Goal: Transaction & Acquisition: Purchase product/service

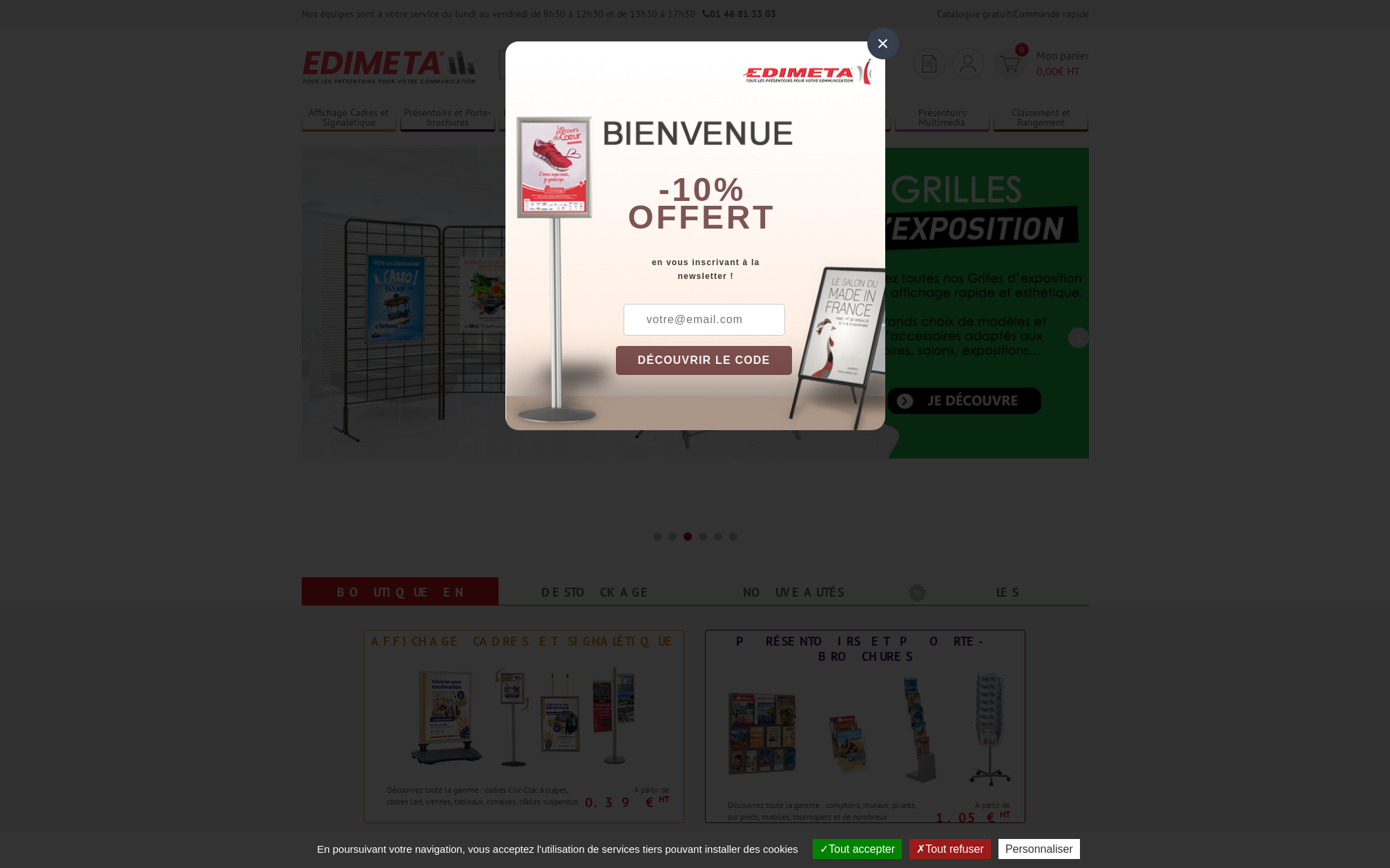
click at [883, 47] on div "×" at bounding box center [883, 44] width 32 height 32
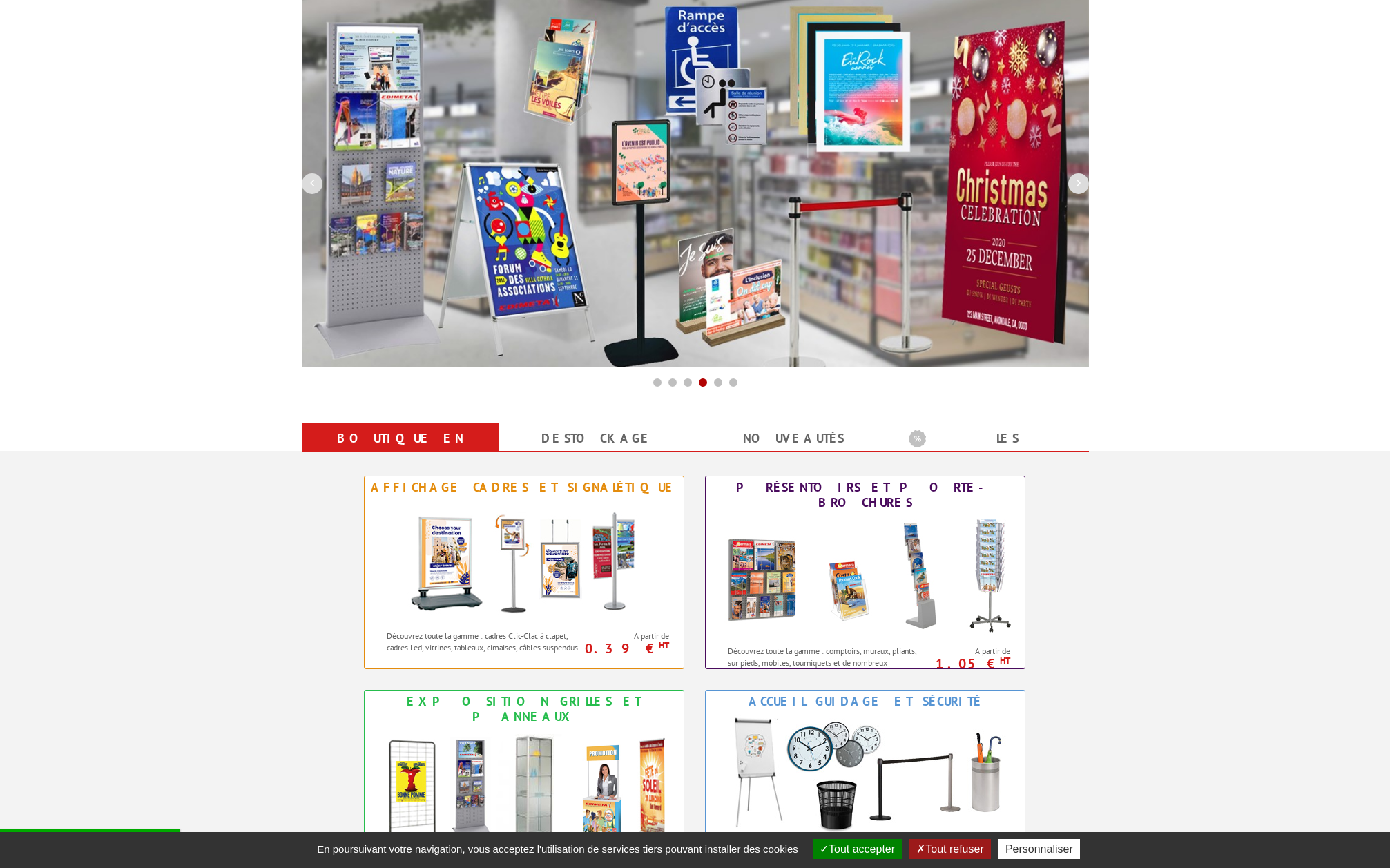
scroll to position [276, 0]
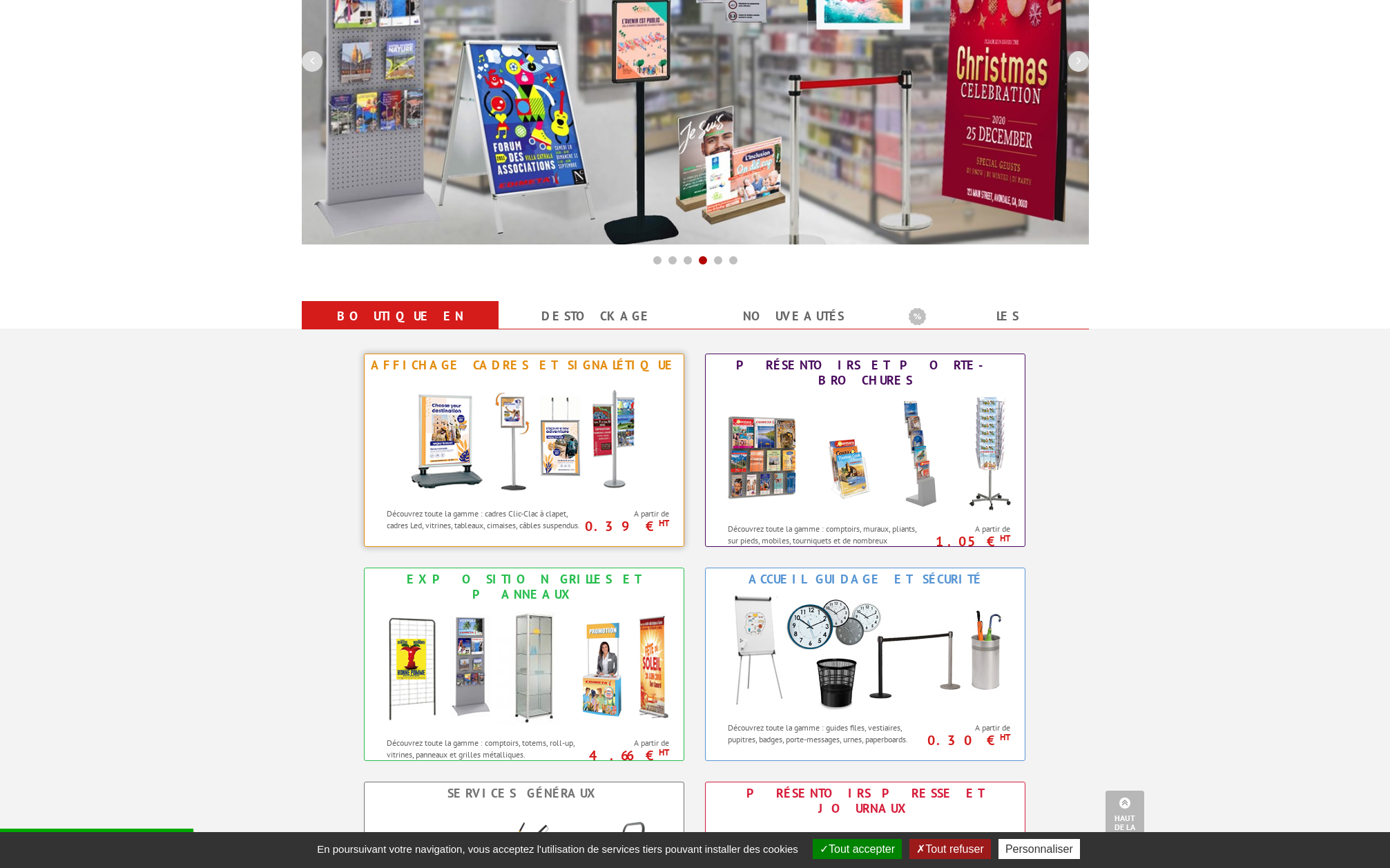
click at [483, 424] on img at bounding box center [524, 438] width 256 height 125
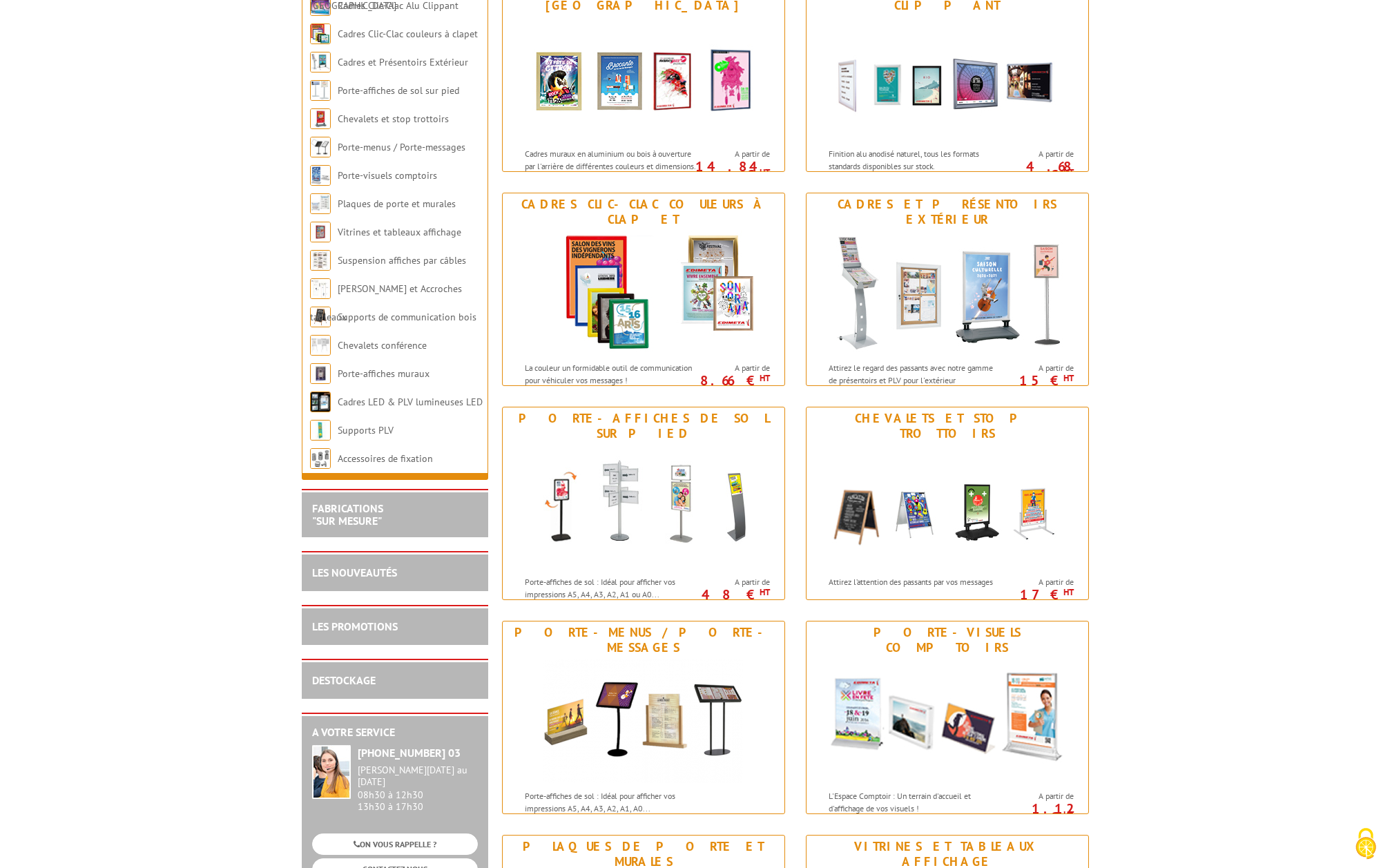
scroll to position [414, 0]
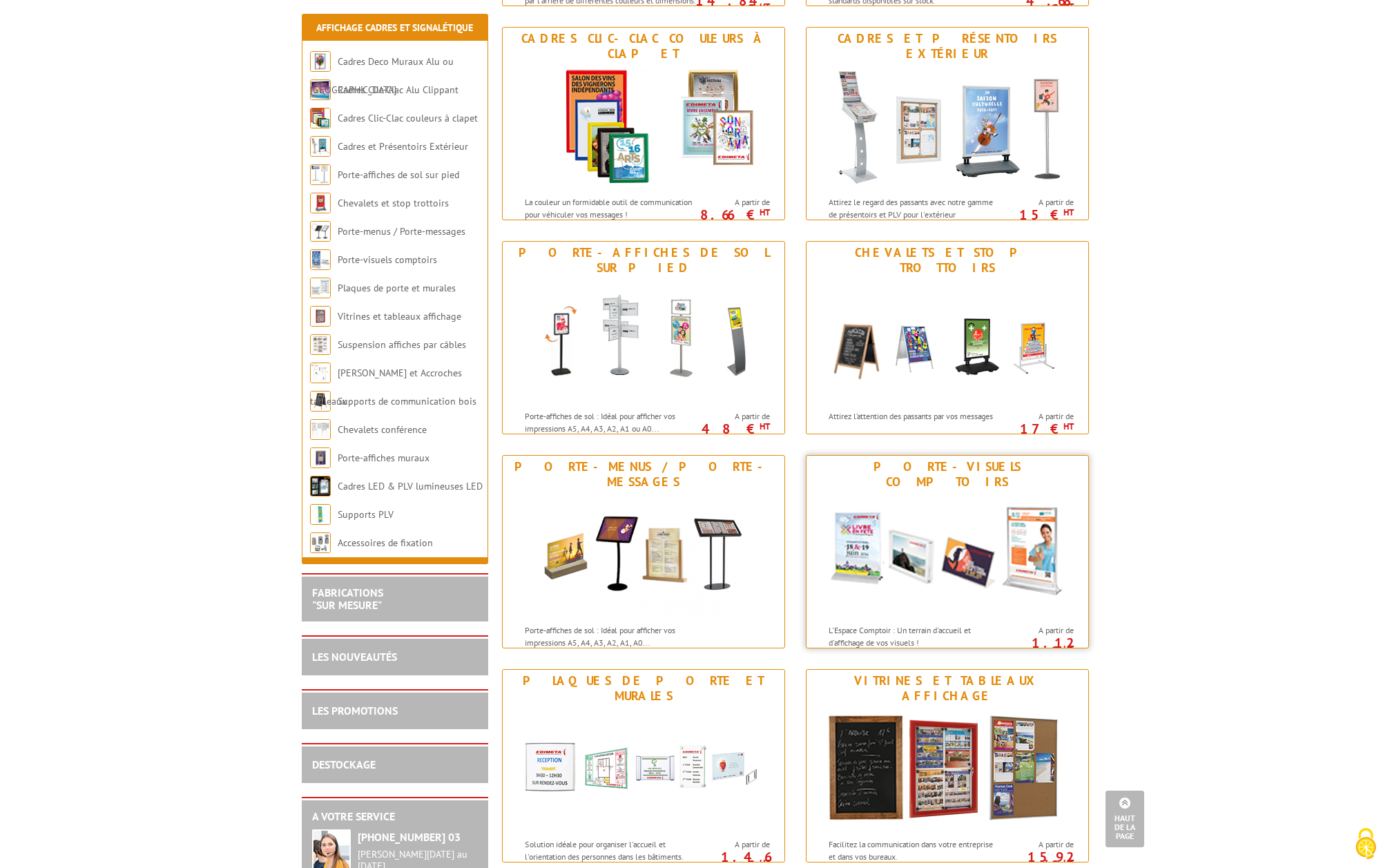
click at [908, 493] on img at bounding box center [947, 555] width 256 height 125
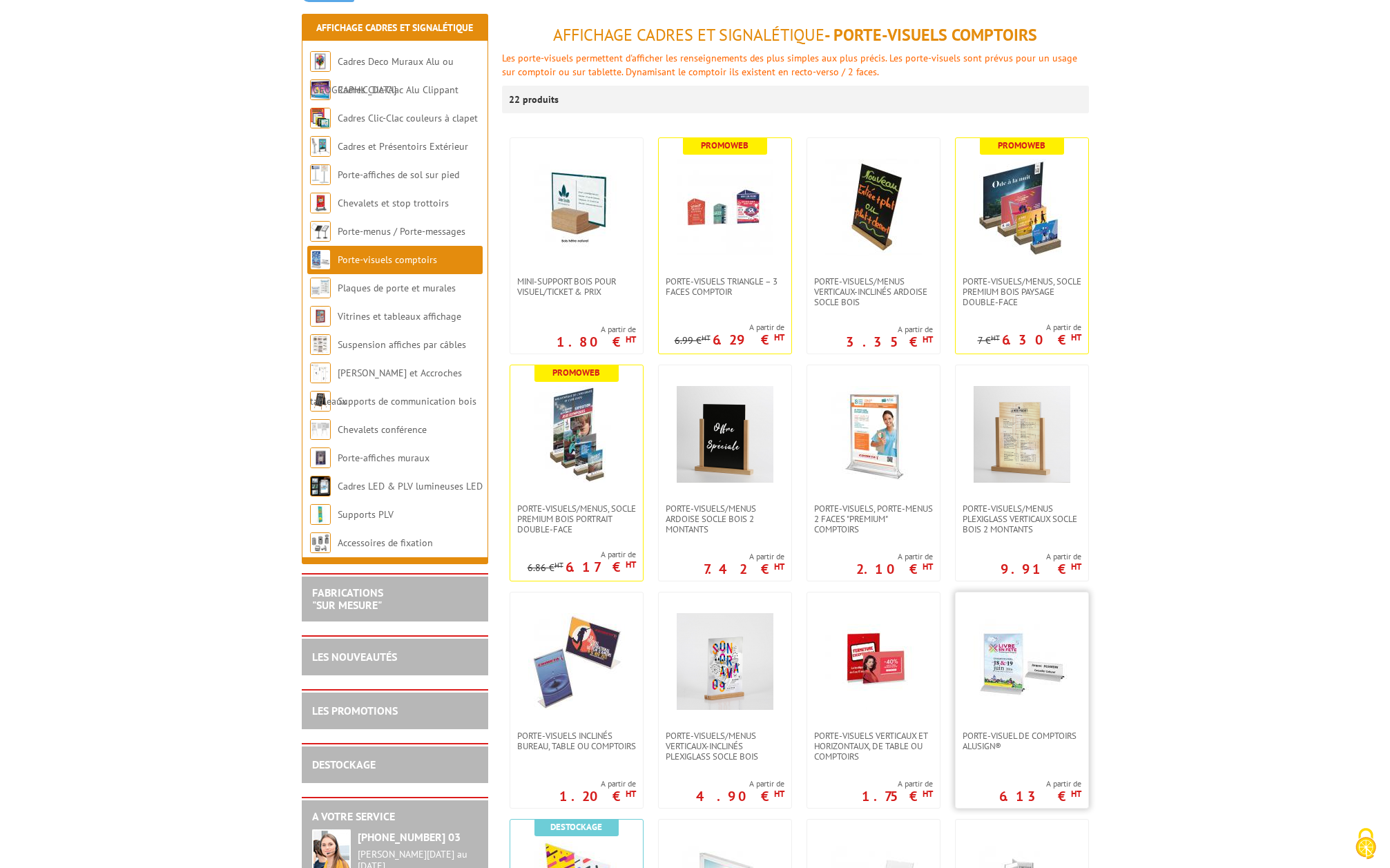
scroll to position [276, 0]
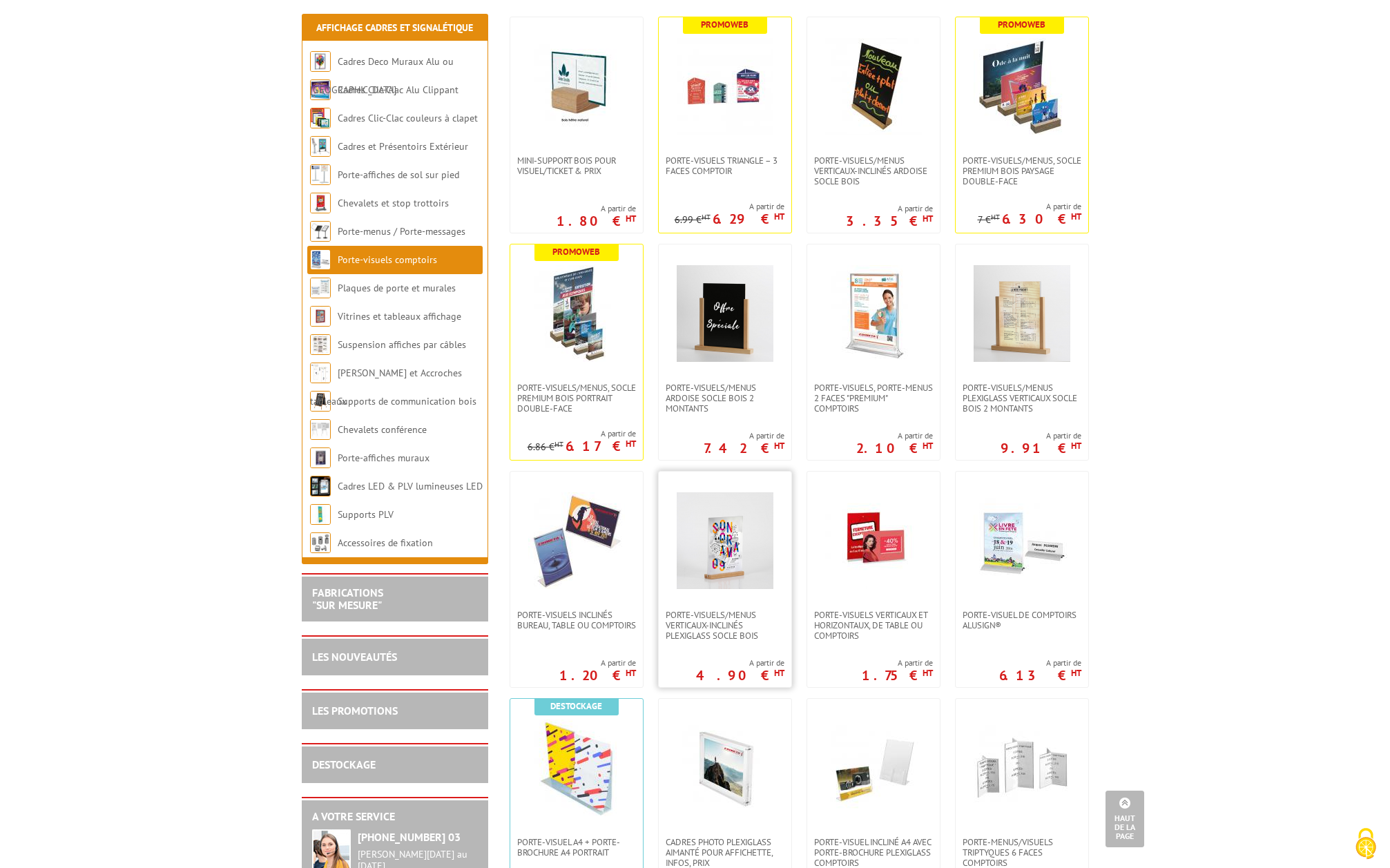
click at [736, 526] on img at bounding box center [725, 540] width 97 height 97
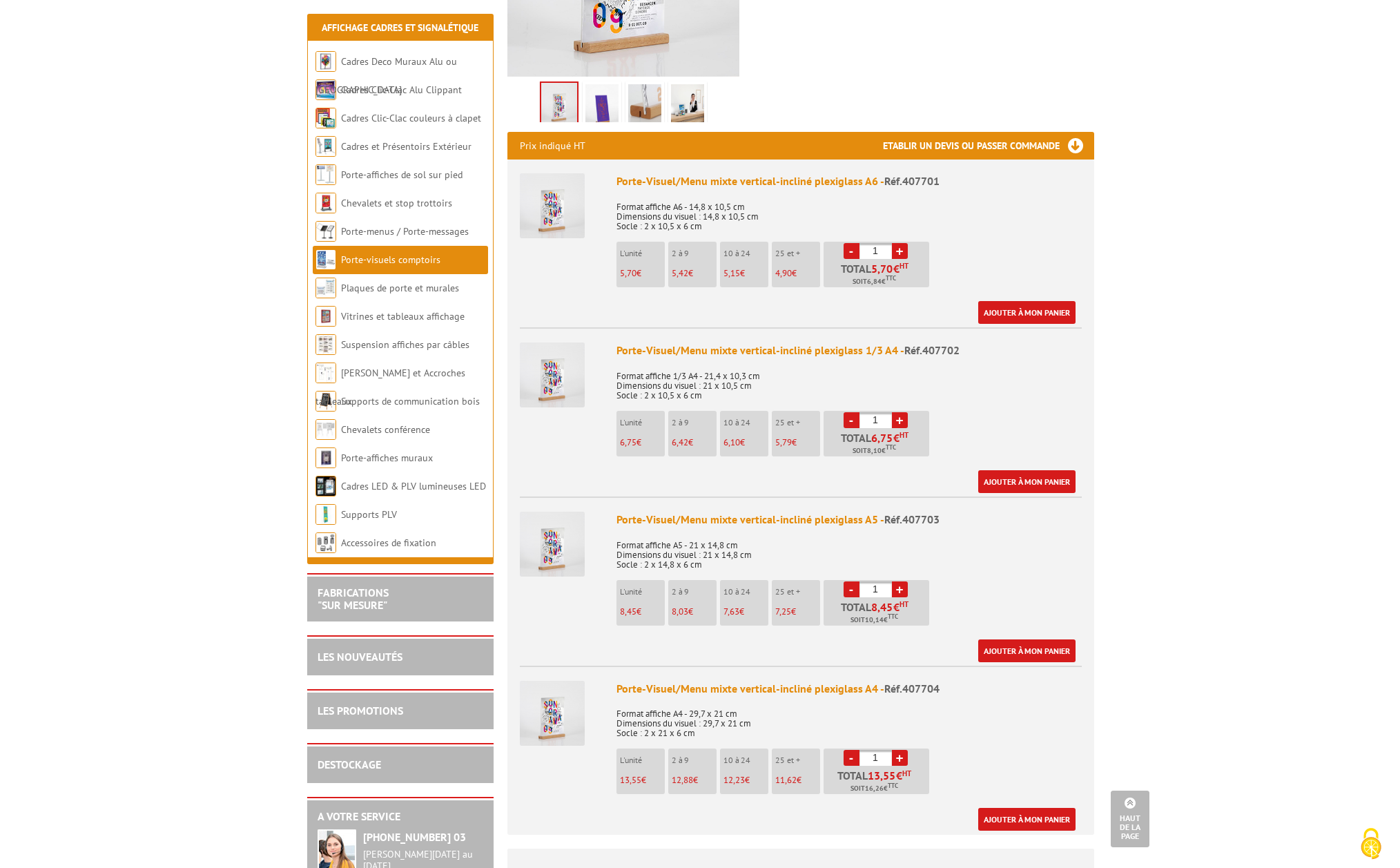
scroll to position [414, 0]
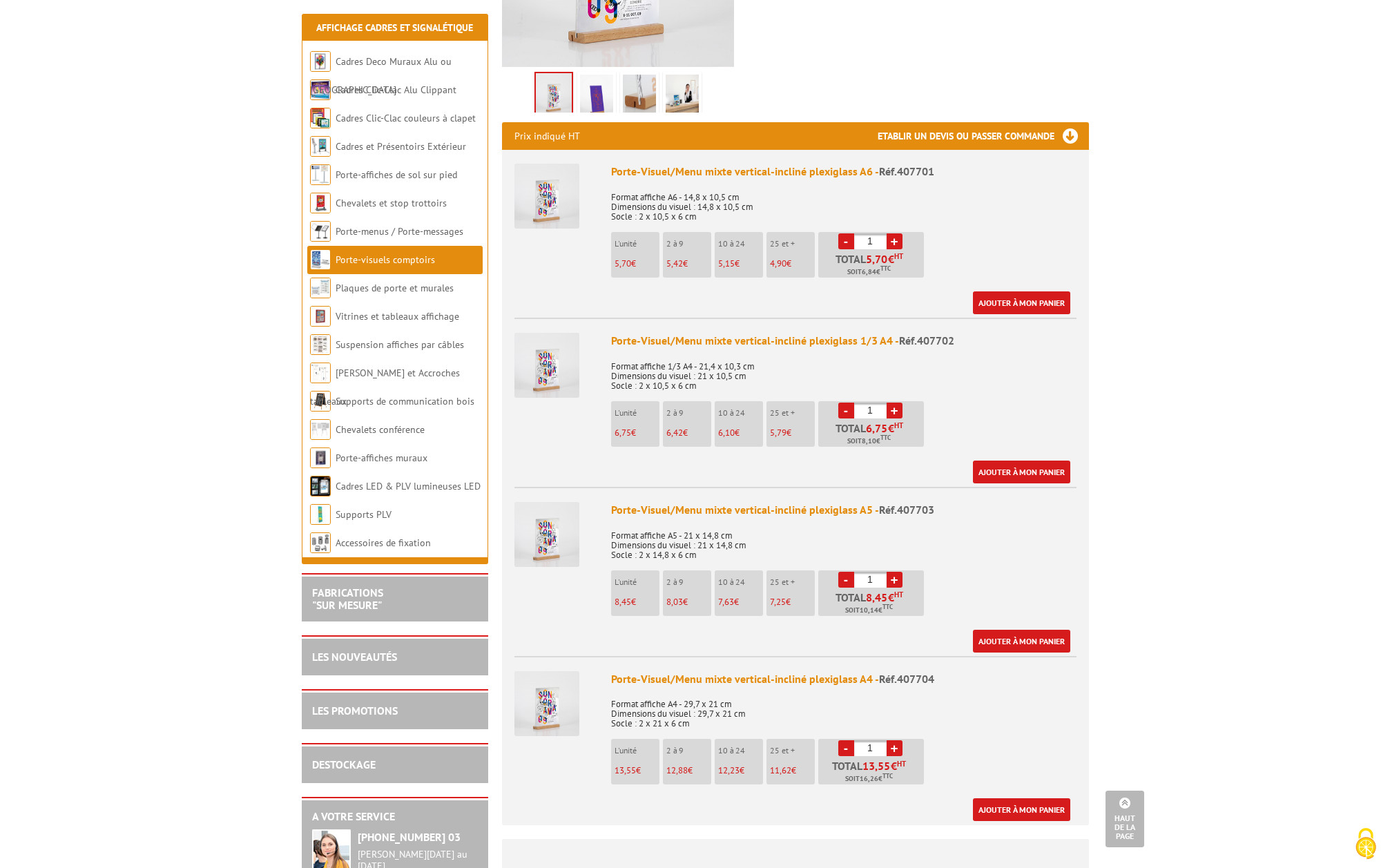
click at [893, 572] on link "+" at bounding box center [895, 579] width 16 height 16
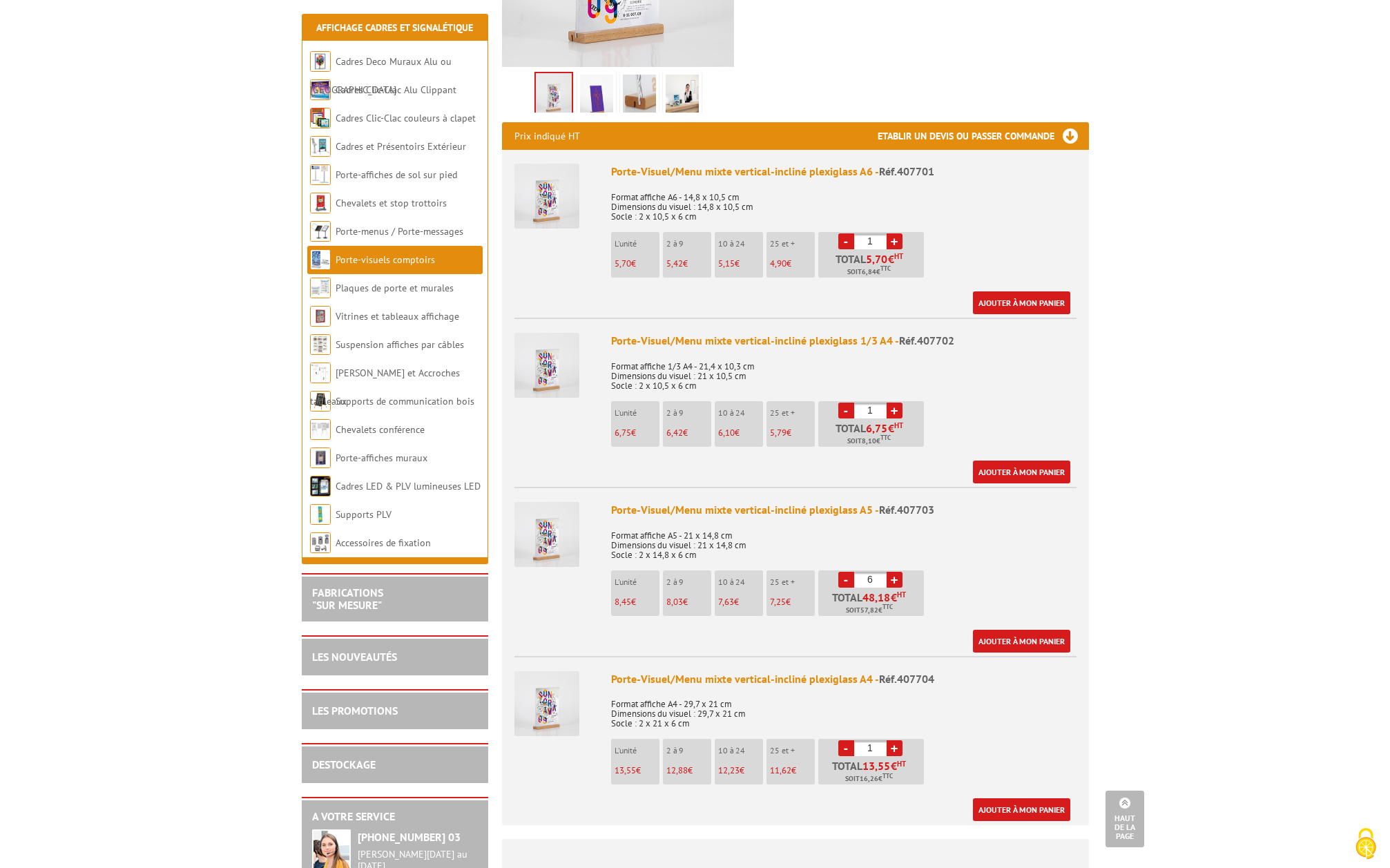
click at [893, 572] on link "+" at bounding box center [895, 579] width 16 height 16
type input "8"
click at [1202, 541] on body "Nos équipes sont à votre service du lundi au vendredi de 8h30 à 12h30 et de 13h…" at bounding box center [695, 547] width 1390 height 1922
click at [1010, 630] on link "Ajouter à mon panier" at bounding box center [1022, 641] width 97 height 23
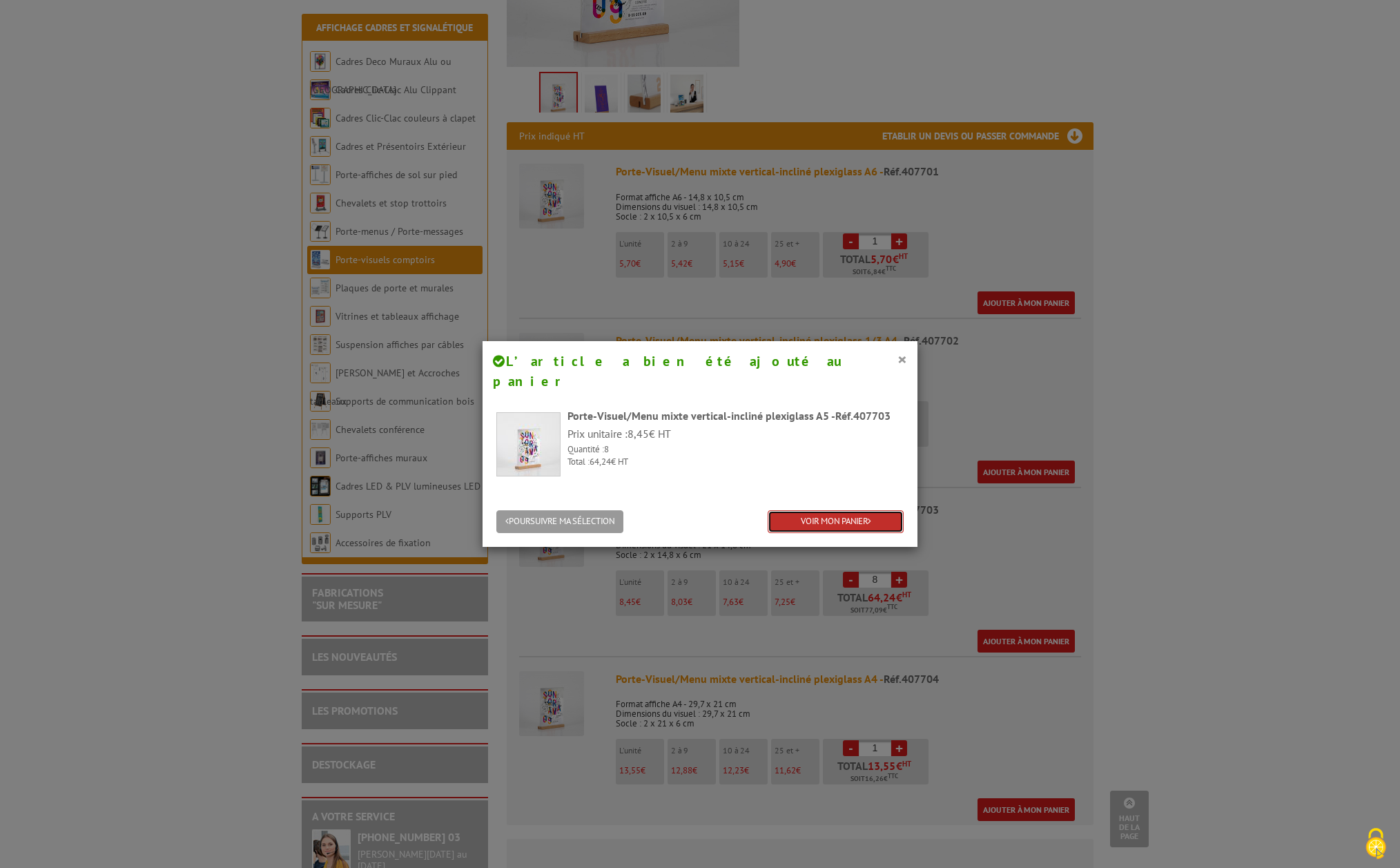
click at [839, 510] on link "VOIR MON PANIER" at bounding box center [836, 521] width 136 height 23
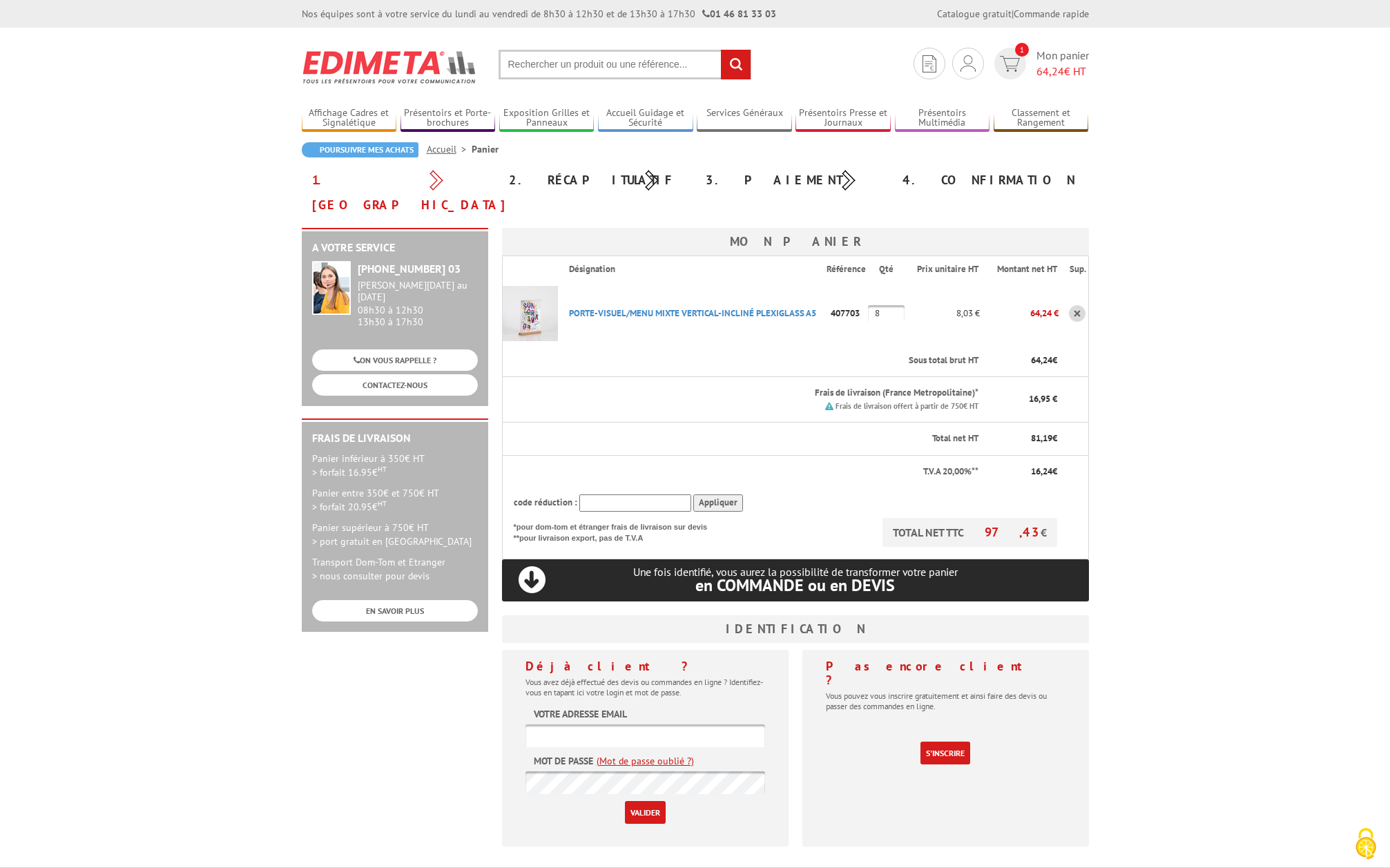
click at [638, 494] on input "text" at bounding box center [636, 503] width 112 height 17
type input "new10"
click at [727, 494] on input "Appliquer" at bounding box center [718, 503] width 49 height 17
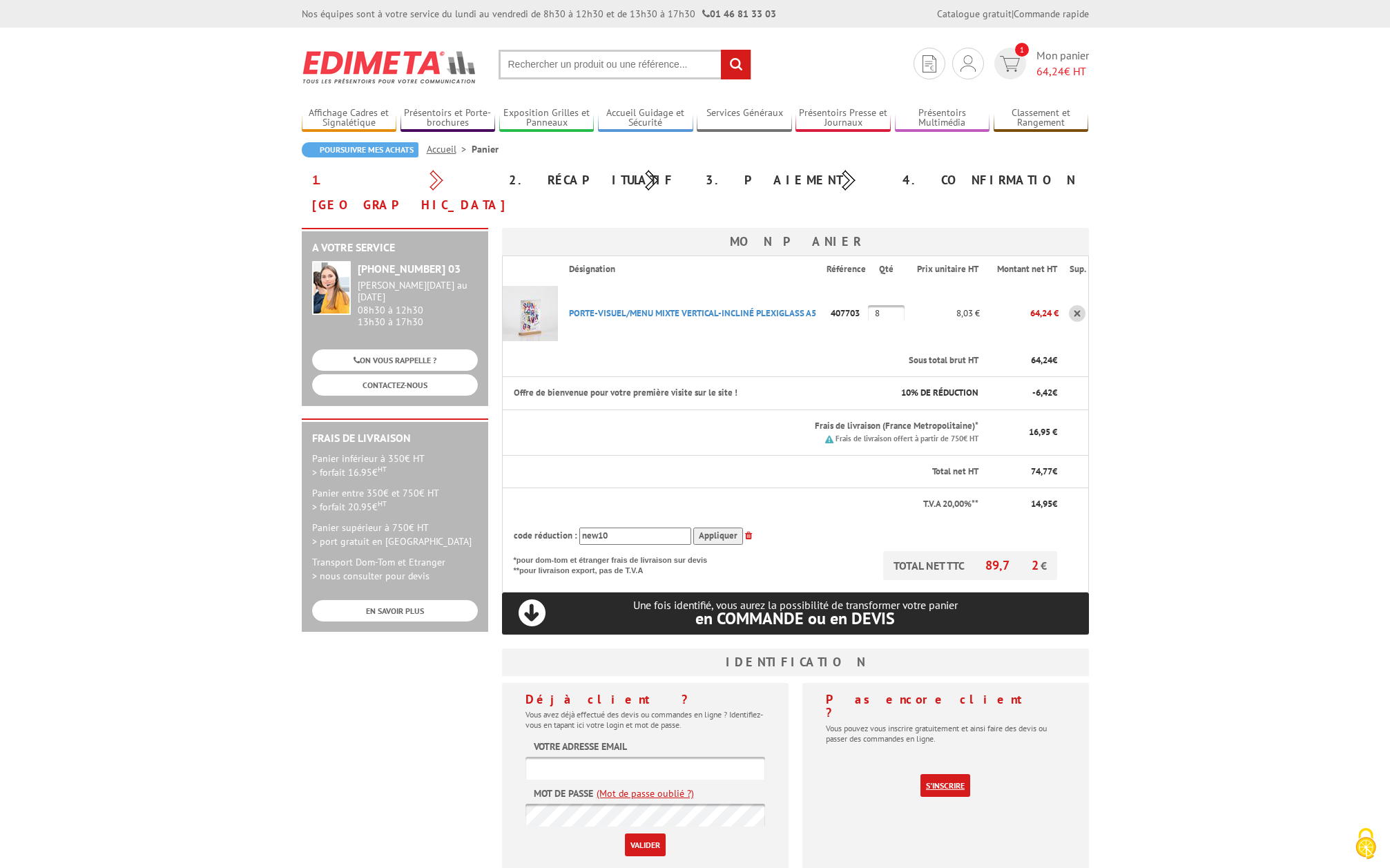
click at [953, 774] on link "S'inscrire" at bounding box center [945, 786] width 49 height 23
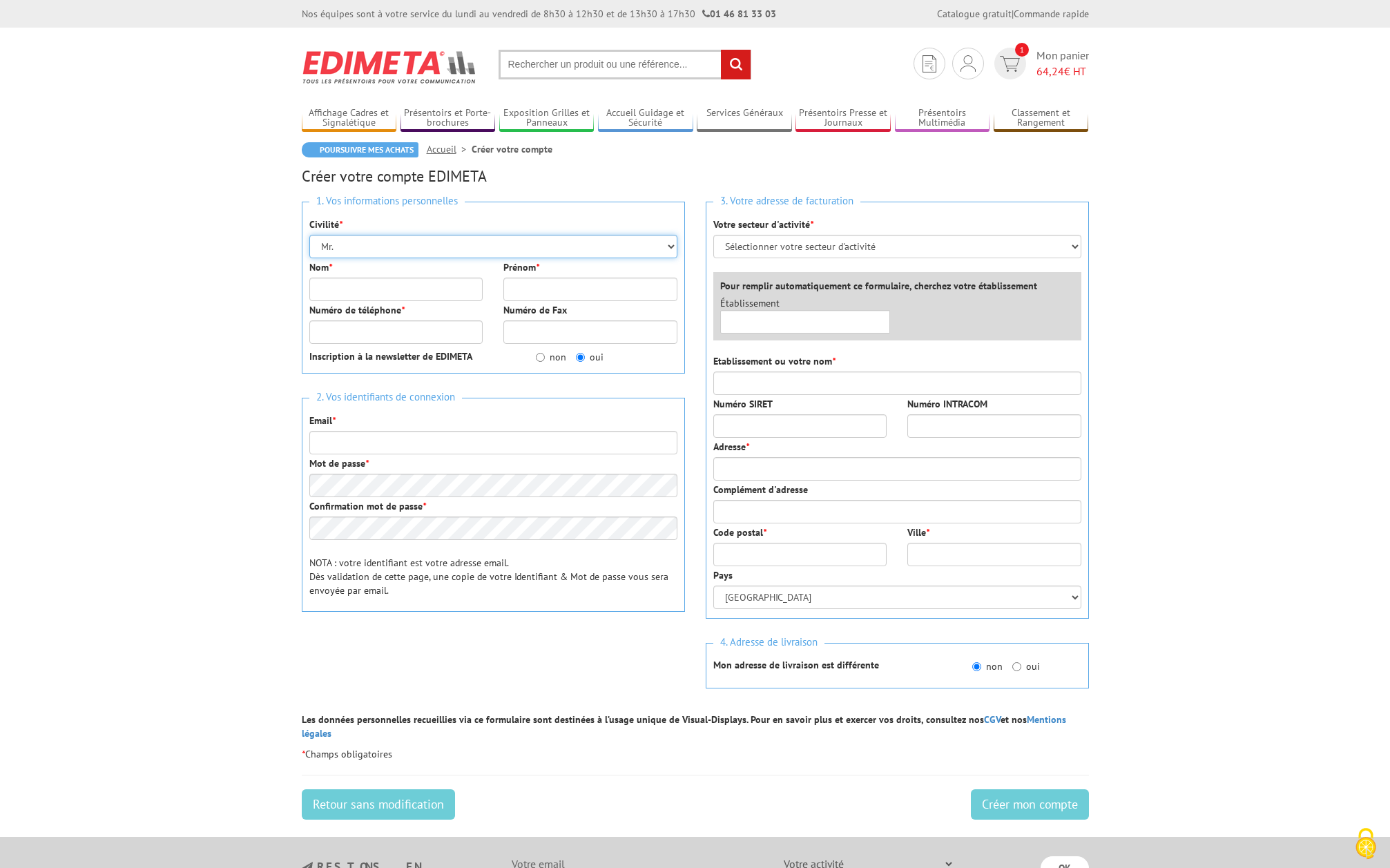
click at [454, 251] on select "Mr. Mme. Mlle." at bounding box center [494, 246] width 368 height 24
select select "Mme."
click at [310, 235] on select "Mr. Mme. Mlle." at bounding box center [494, 246] width 368 height 24
click at [368, 297] on input "Nom *" at bounding box center [396, 289] width 174 height 24
type input "WEISS"
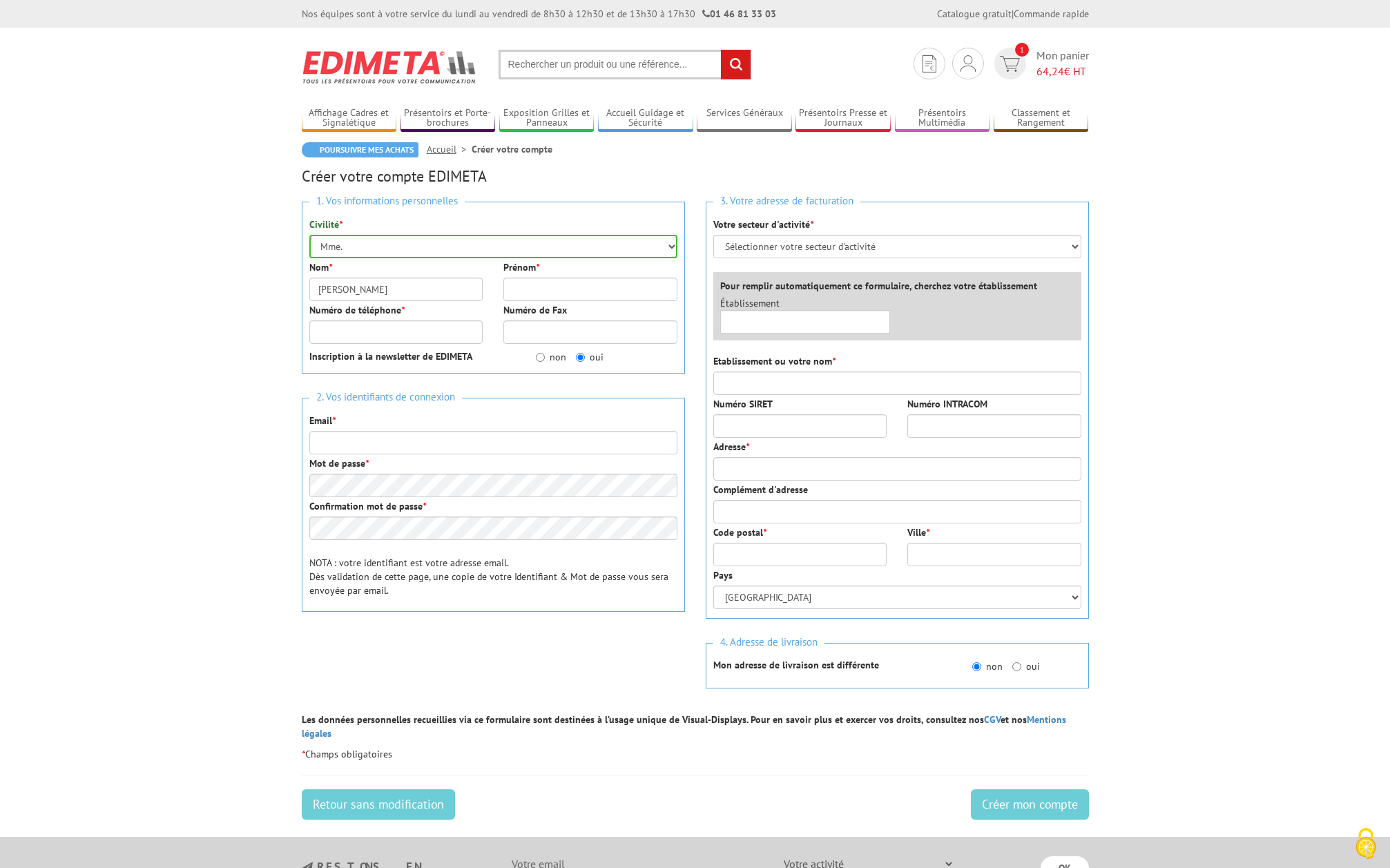
type input "[PERSON_NAME]"
type input "0673604154"
type input "hilofrance@gmail.com"
type input "SCI KNINE - SAS HILO"
type input "18 rue Friant"
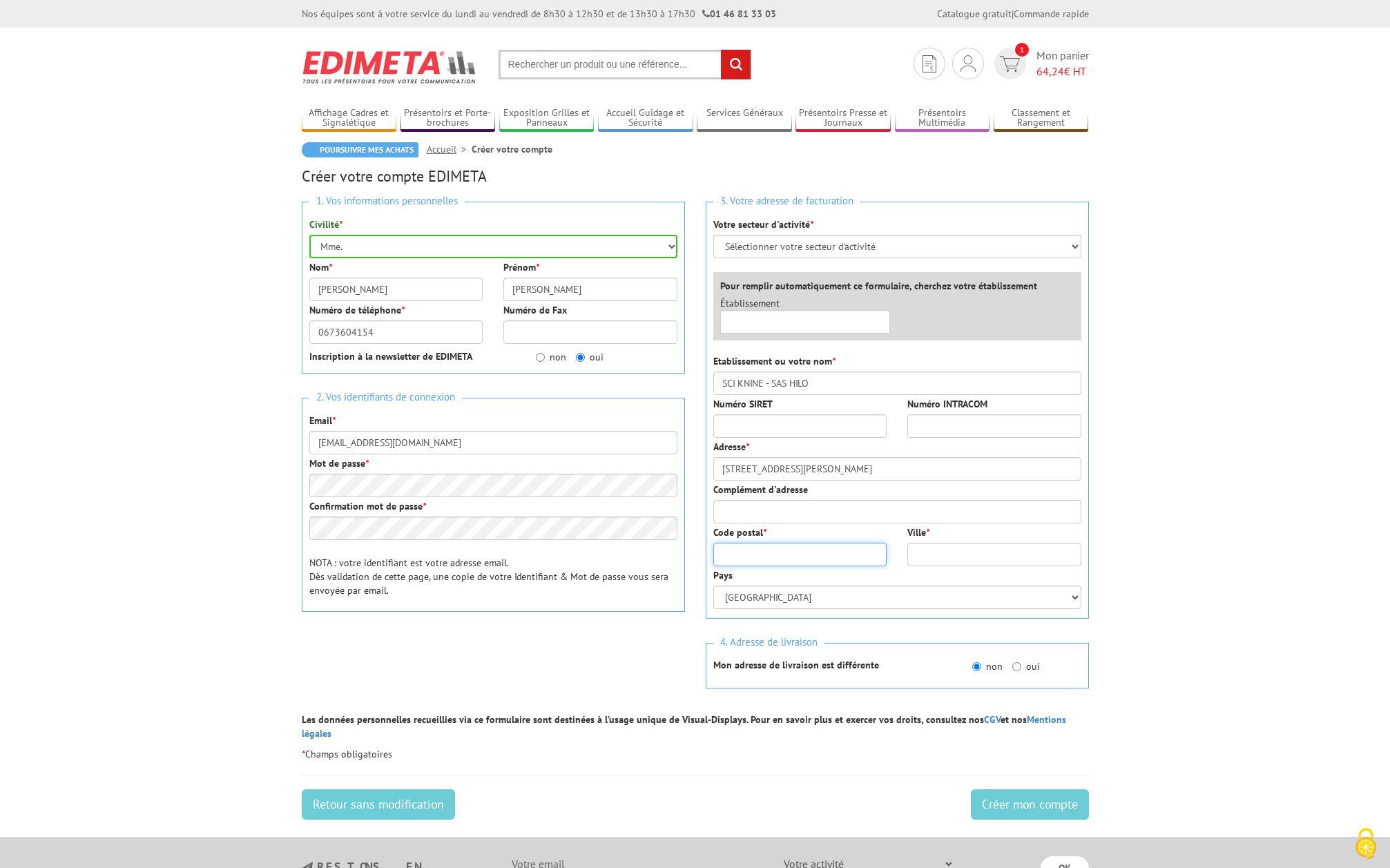
type input "75014"
type input "Paris"
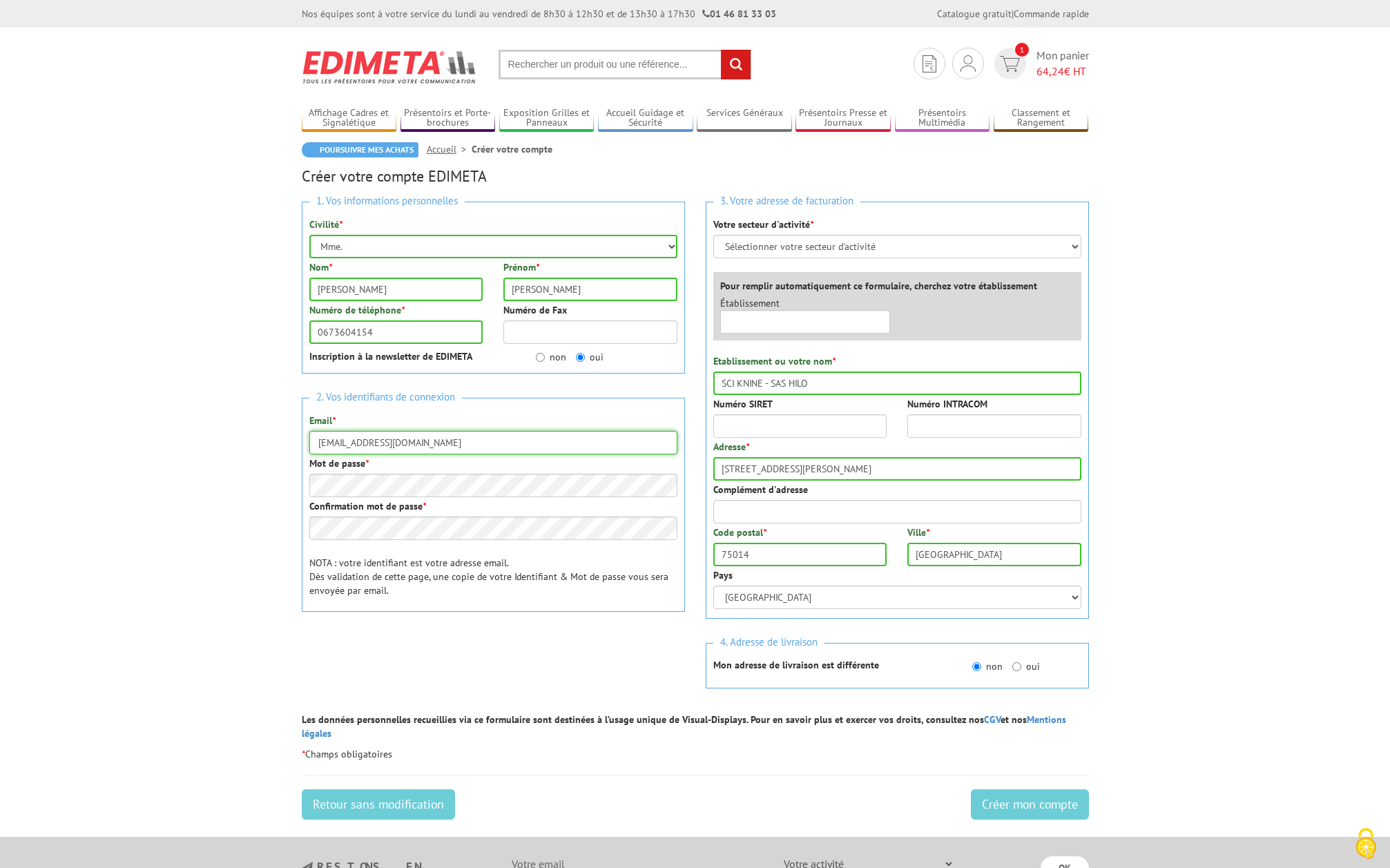
click at [391, 431] on input "hilofrance@gmail.com" at bounding box center [494, 442] width 368 height 24
click at [438, 438] on input "hilofrance@gmail.com" at bounding box center [494, 442] width 368 height 24
type input "[EMAIL_ADDRESS][DOMAIN_NAME]"
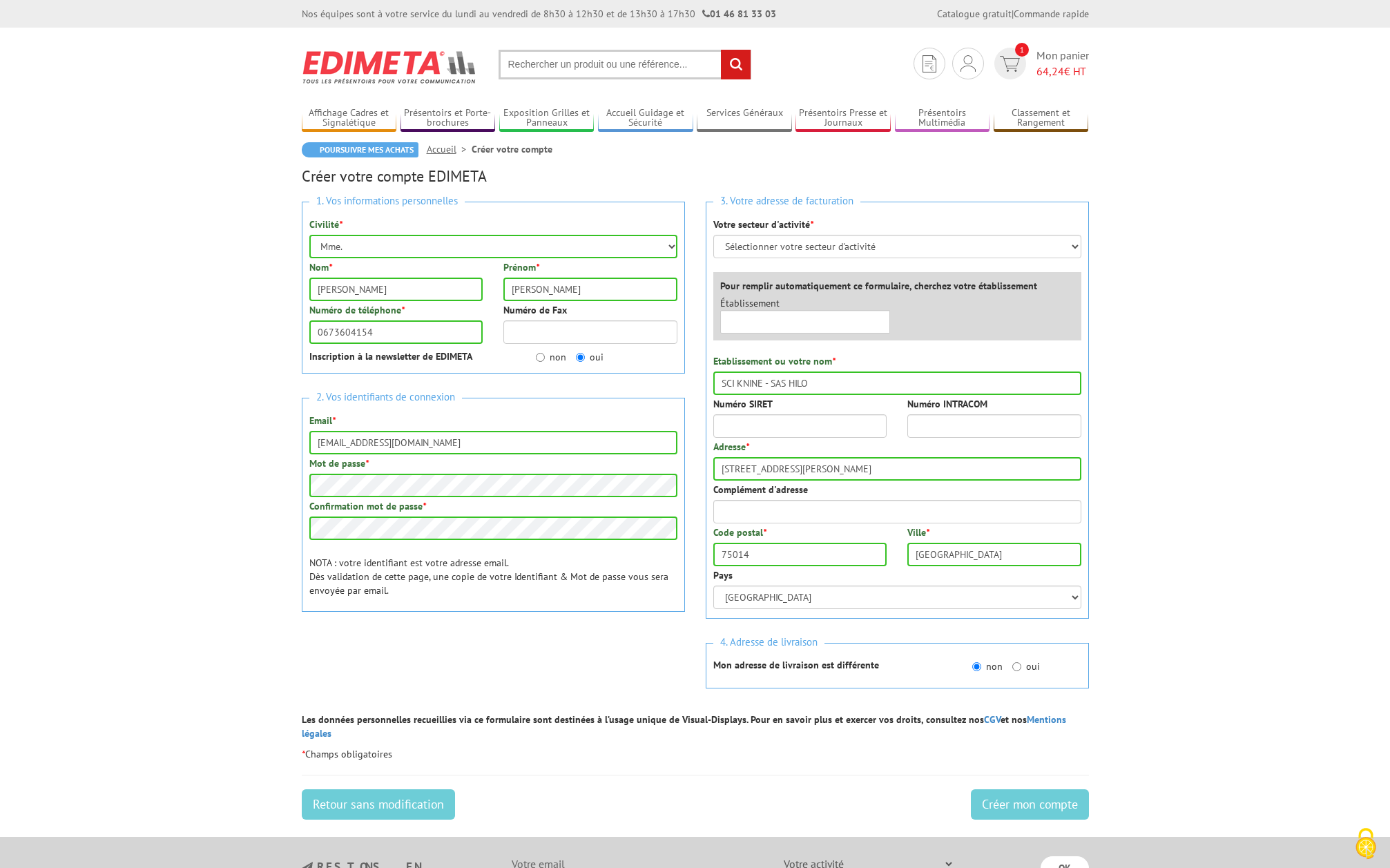
click at [210, 543] on body "Nos équipes sont à votre service du lundi au vendredi de 8h30 à 12h30 et de 13h…" at bounding box center [695, 577] width 1390 height 1155
click at [867, 255] on select "Sélectionner votre secteur d'activité Administrations et collectivités Magasins…" at bounding box center [898, 246] width 368 height 24
select select "878"
click at [714, 235] on select "Sélectionner votre secteur d'activité Administrations et collectivités Magasins…" at bounding box center [898, 246] width 368 height 24
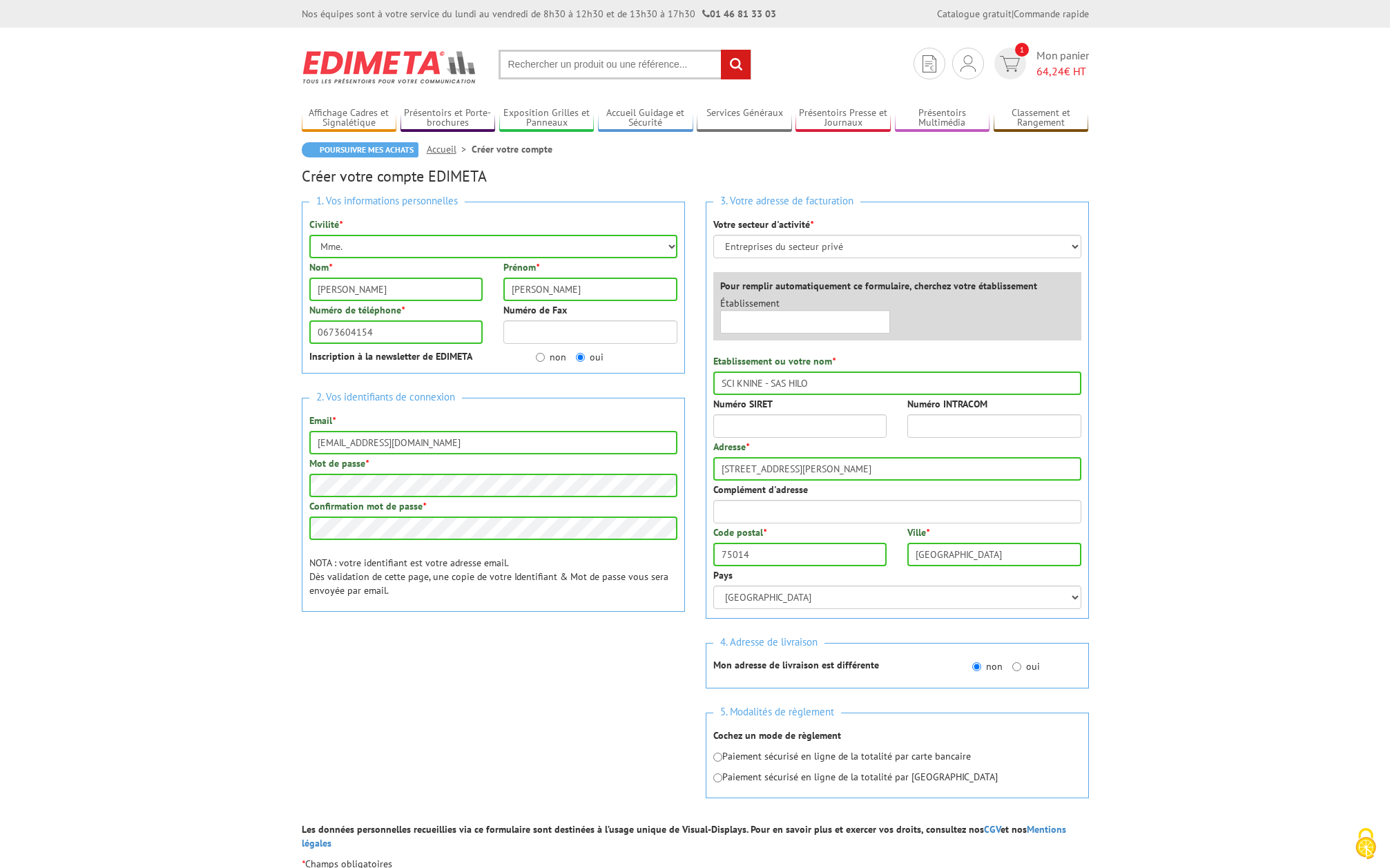
click at [769, 370] on div "Etablissement ou votre nom * SCI KNINE - SAS HILO" at bounding box center [898, 374] width 368 height 41
drag, startPoint x: 771, startPoint y: 380, endPoint x: 618, endPoint y: 387, distance: 153.2
click at [618, 387] on div "1. Vos informations personnelles Civilité * Mr. Mme. Mlle. Nom * WEISS Prénom *…" at bounding box center [696, 506] width 808 height 631
type input "SAS HILO"
click at [769, 430] on input "Numéro SIRET" at bounding box center [800, 425] width 174 height 24
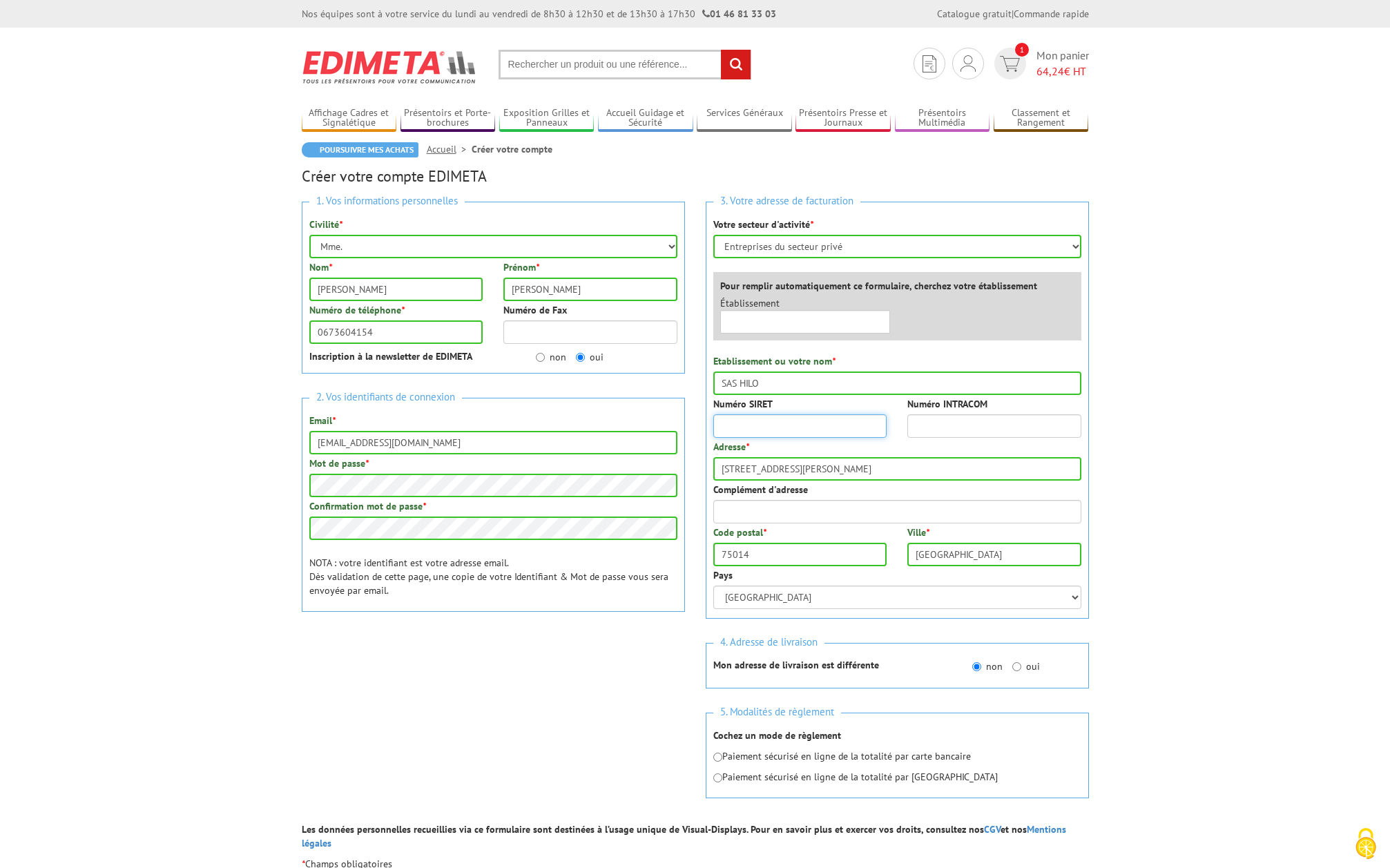
paste input "94952311200017"
type input "94952311200017"
click at [948, 431] on input "Numéro INTRACOM" at bounding box center [994, 425] width 174 height 24
paste input "FR30949523112"
type input "FR30949523112"
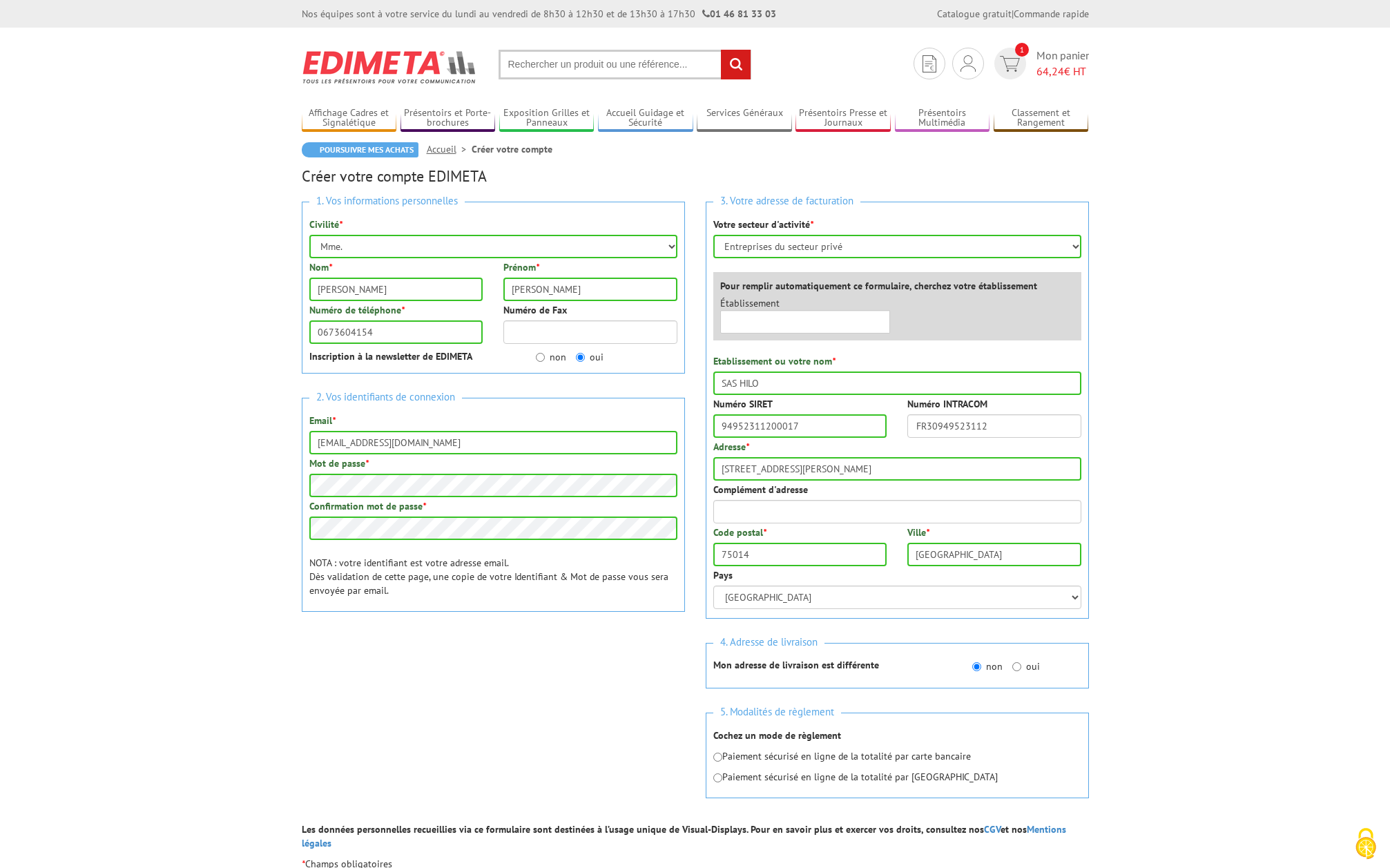
click at [1215, 392] on body "Nos équipes sont à votre service du lundi au vendredi de 8h30 à 12h30 et de 13h…" at bounding box center [695, 632] width 1390 height 1265
click at [1184, 498] on body "Nos équipes sont à votre service du lundi au vendredi de 8h30 à 12h30 et de 13h…" at bounding box center [695, 632] width 1390 height 1265
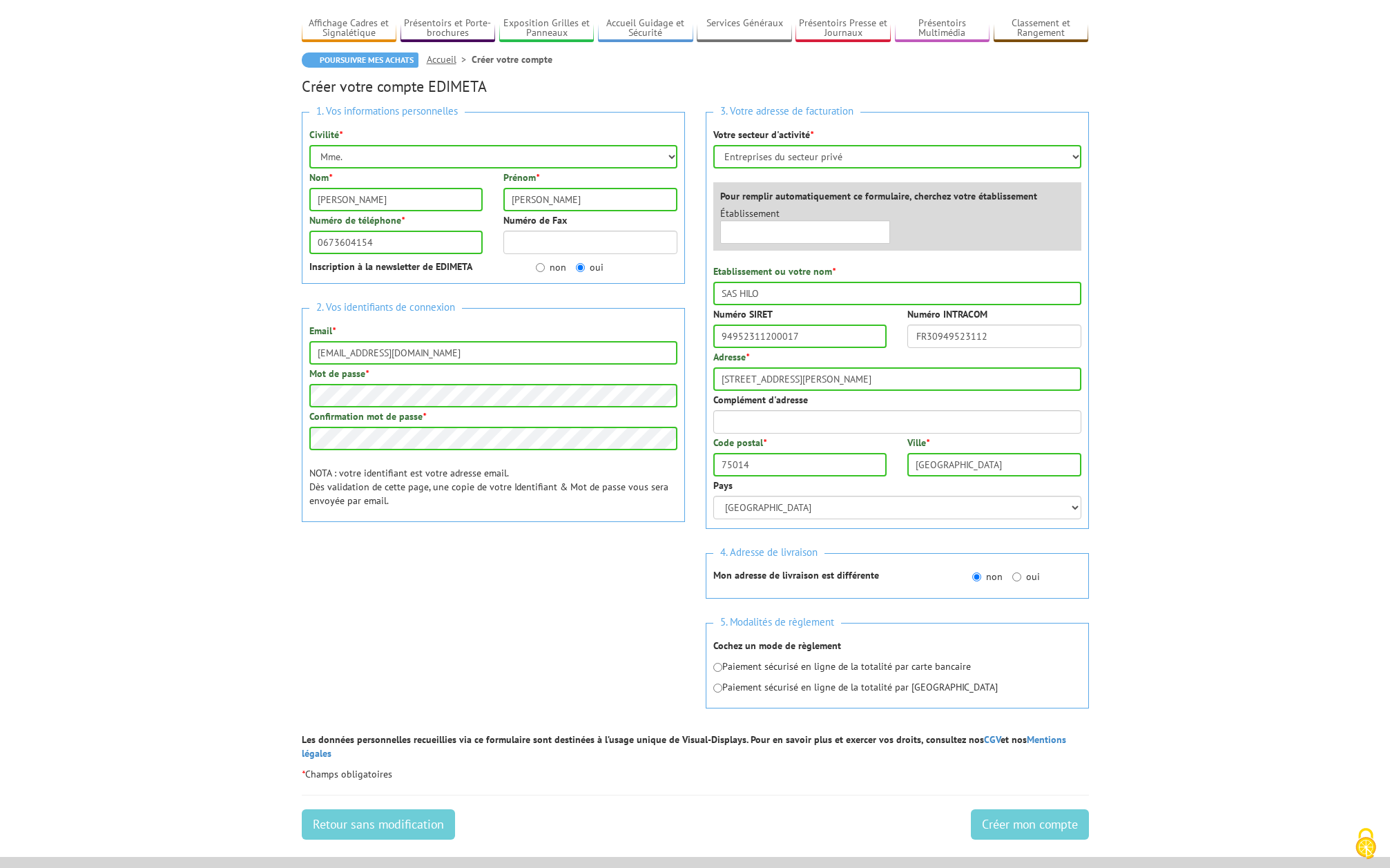
scroll to position [207, 0]
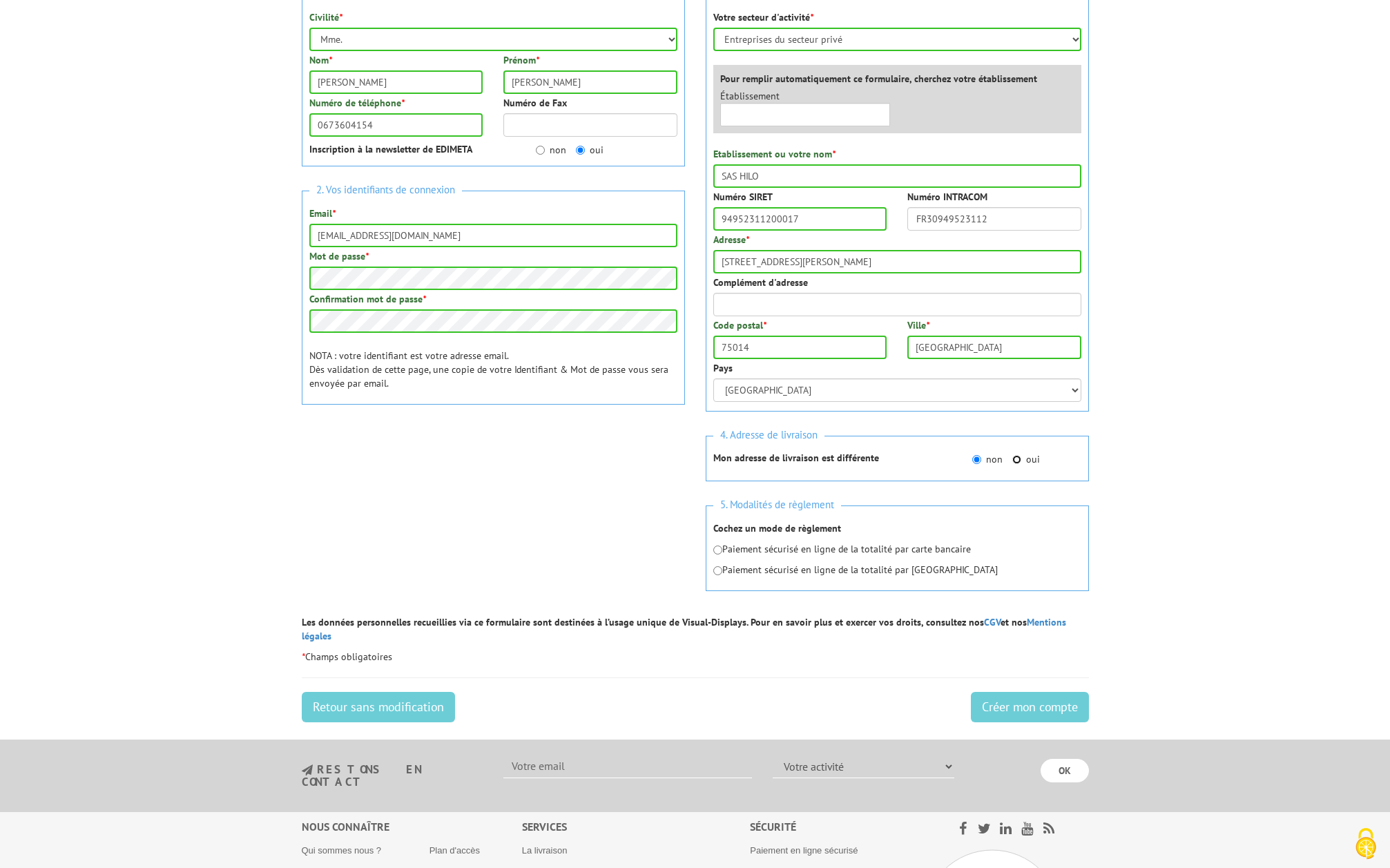
click at [1012, 459] on input "oui" at bounding box center [1017, 459] width 9 height 9
radio input "true"
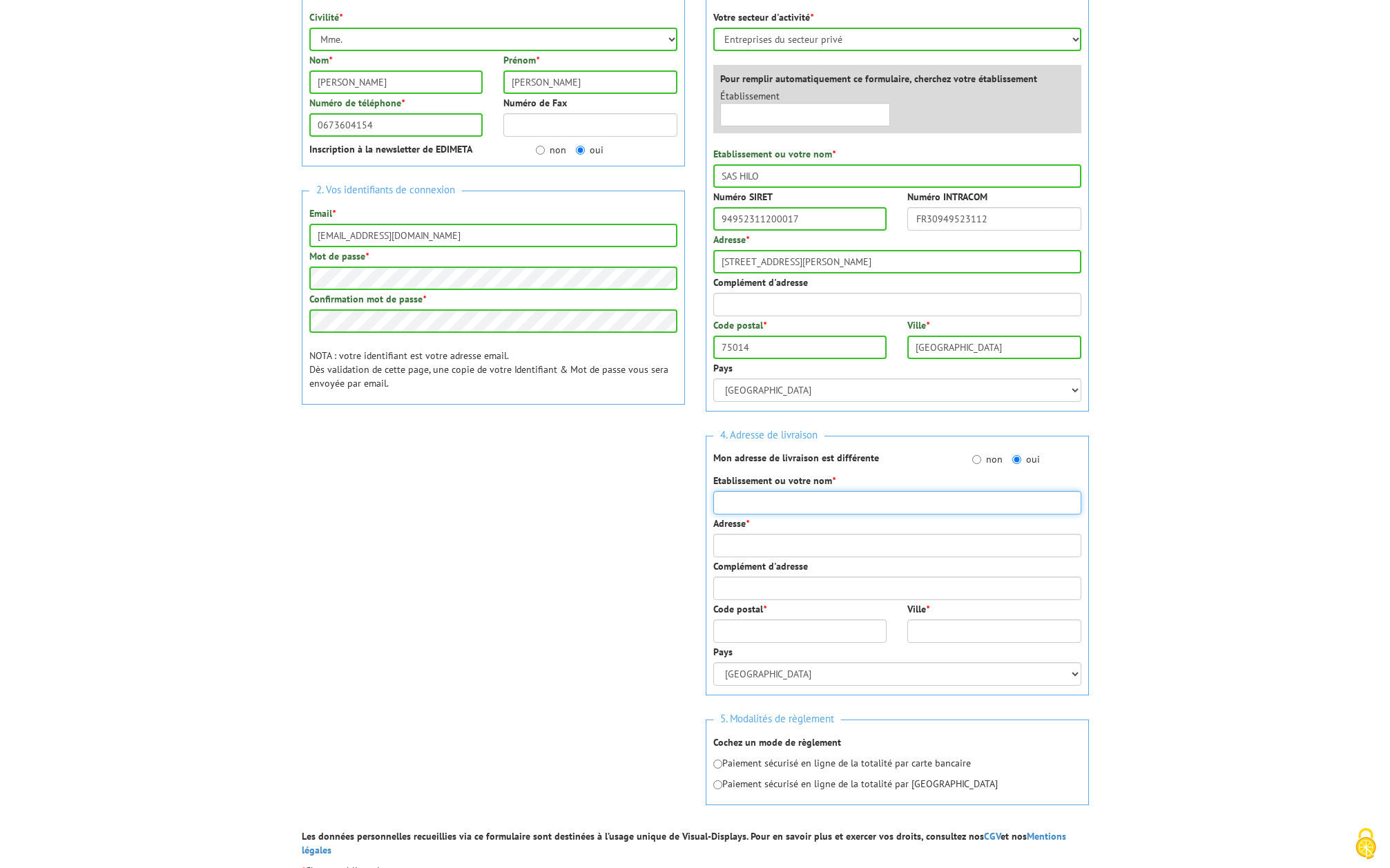
click at [810, 493] on input "Etablissement ou votre nom *" at bounding box center [898, 502] width 368 height 24
type input "S"
type input "HILO - Cléry"
type input "[STREET_ADDRESS]"
type input "5ème étage"
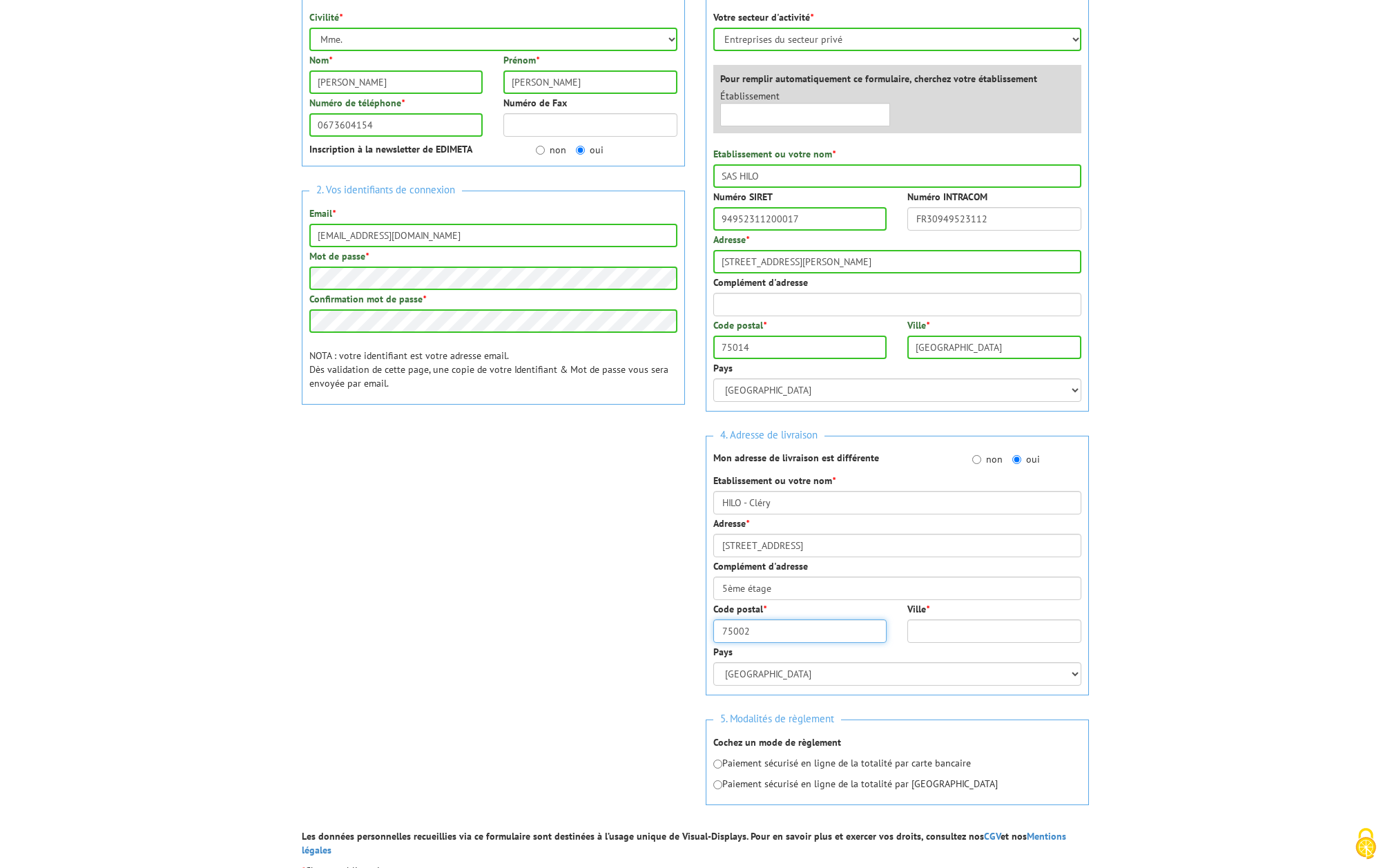
type input "75002"
type input "[GEOGRAPHIC_DATA]"
click at [1312, 523] on body "Nos équipes sont à votre service du lundi au vendredi de 8h30 à 12h30 et de 13h…" at bounding box center [695, 532] width 1390 height 1479
click at [795, 764] on p "Paiement sécurisé en ligne de la totalité par carte bancaire" at bounding box center [898, 763] width 368 height 14
click at [716, 761] on input "radio" at bounding box center [718, 763] width 9 height 9
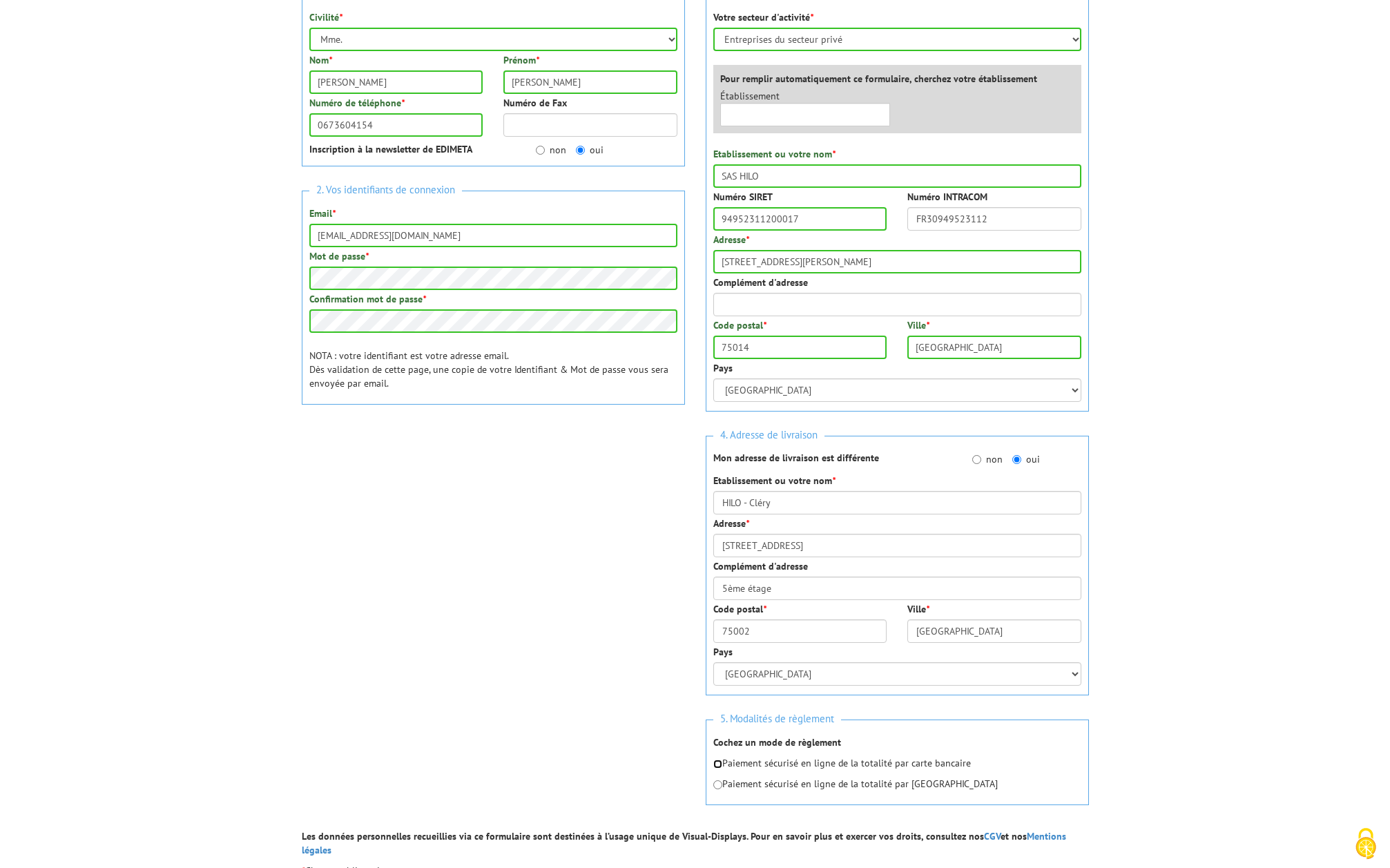
radio input "true"
click at [1155, 622] on body "Nos équipes sont à votre service du lundi au vendredi de 8h30 à 12h30 et de 13h…" at bounding box center [695, 532] width 1390 height 1479
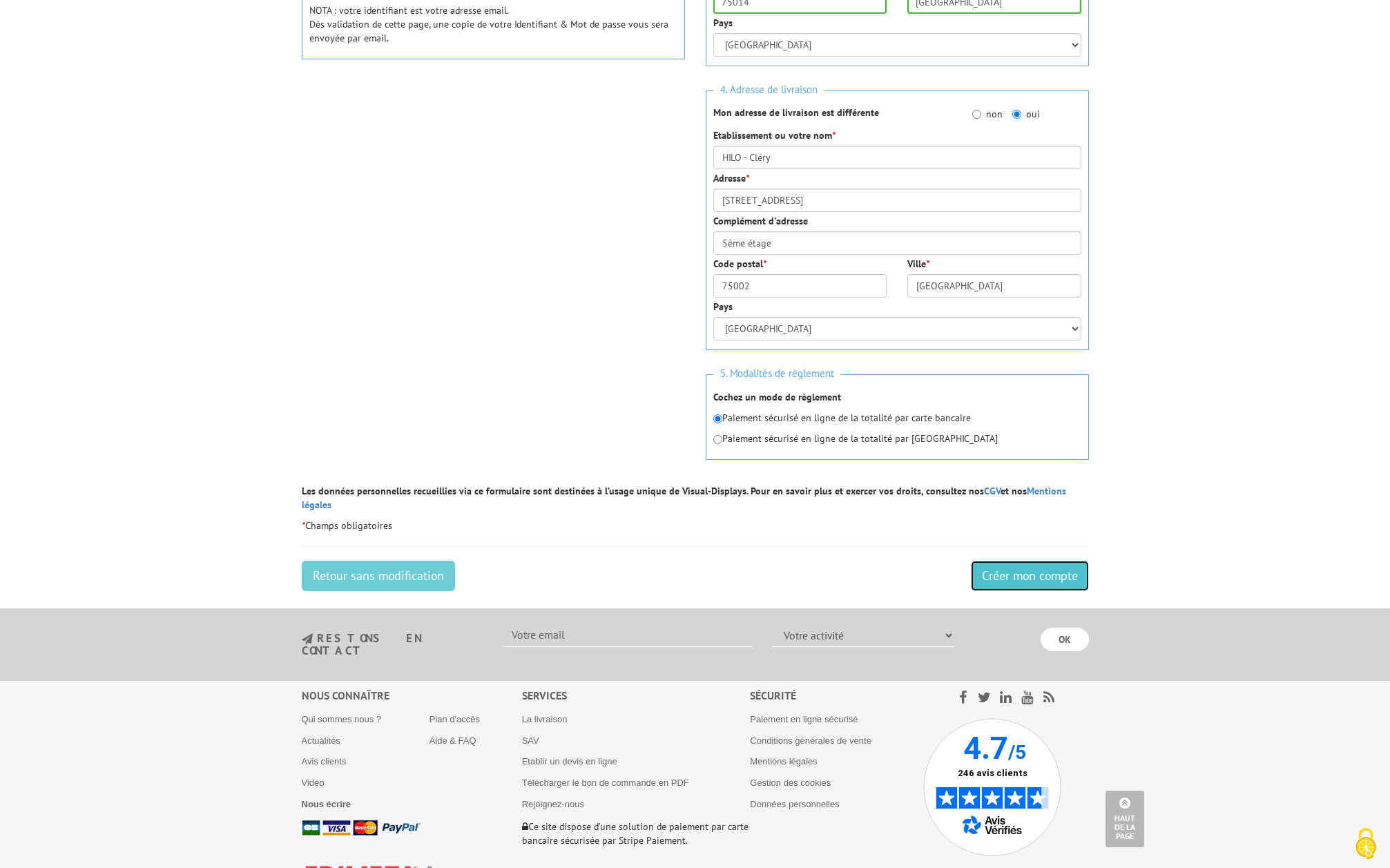
click at [1001, 562] on input "Créer mon compte" at bounding box center [1030, 576] width 118 height 30
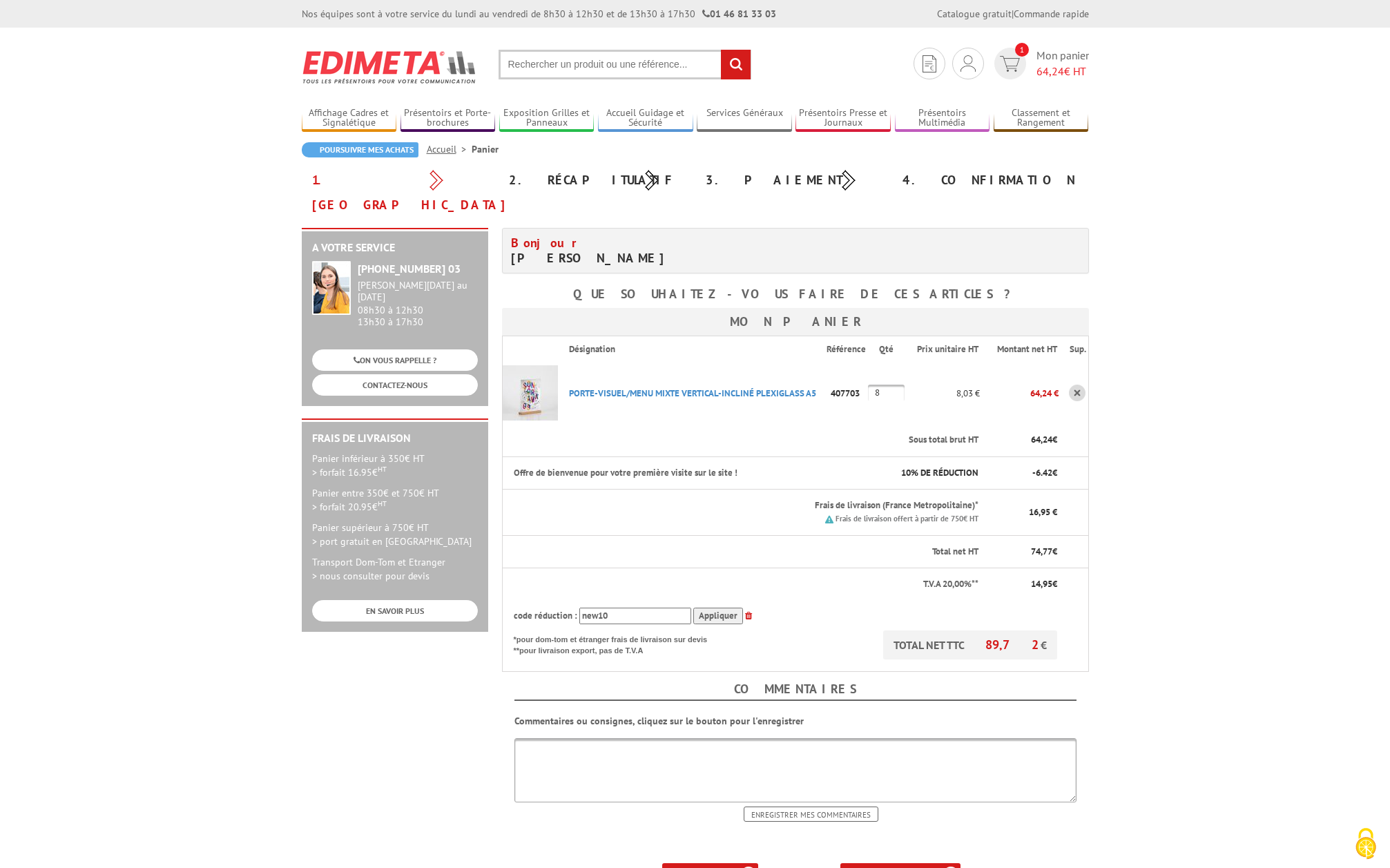
click at [1149, 564] on body "Nos équipes sont à votre service du [DATE] au [DATE] de 8h30 à 12h30 et de 13h3…" at bounding box center [695, 607] width 1390 height 1215
click at [1202, 127] on body "Nos équipes sont à votre service du [DATE] au [DATE] de 8h30 à 12h30 et de 13h3…" at bounding box center [695, 607] width 1390 height 1215
click at [1259, 105] on body "Nos équipes sont à votre service du [DATE] au [DATE] de 8h30 à 12h30 et de 13h3…" at bounding box center [695, 607] width 1390 height 1215
drag, startPoint x: 1073, startPoint y: 24, endPoint x: 1356, endPoint y: 309, distance: 401.6
click at [1356, 309] on body "Nos équipes sont à votre service du [DATE] au [DATE] de 8h30 à 12h30 et de 13h3…" at bounding box center [695, 607] width 1390 height 1215
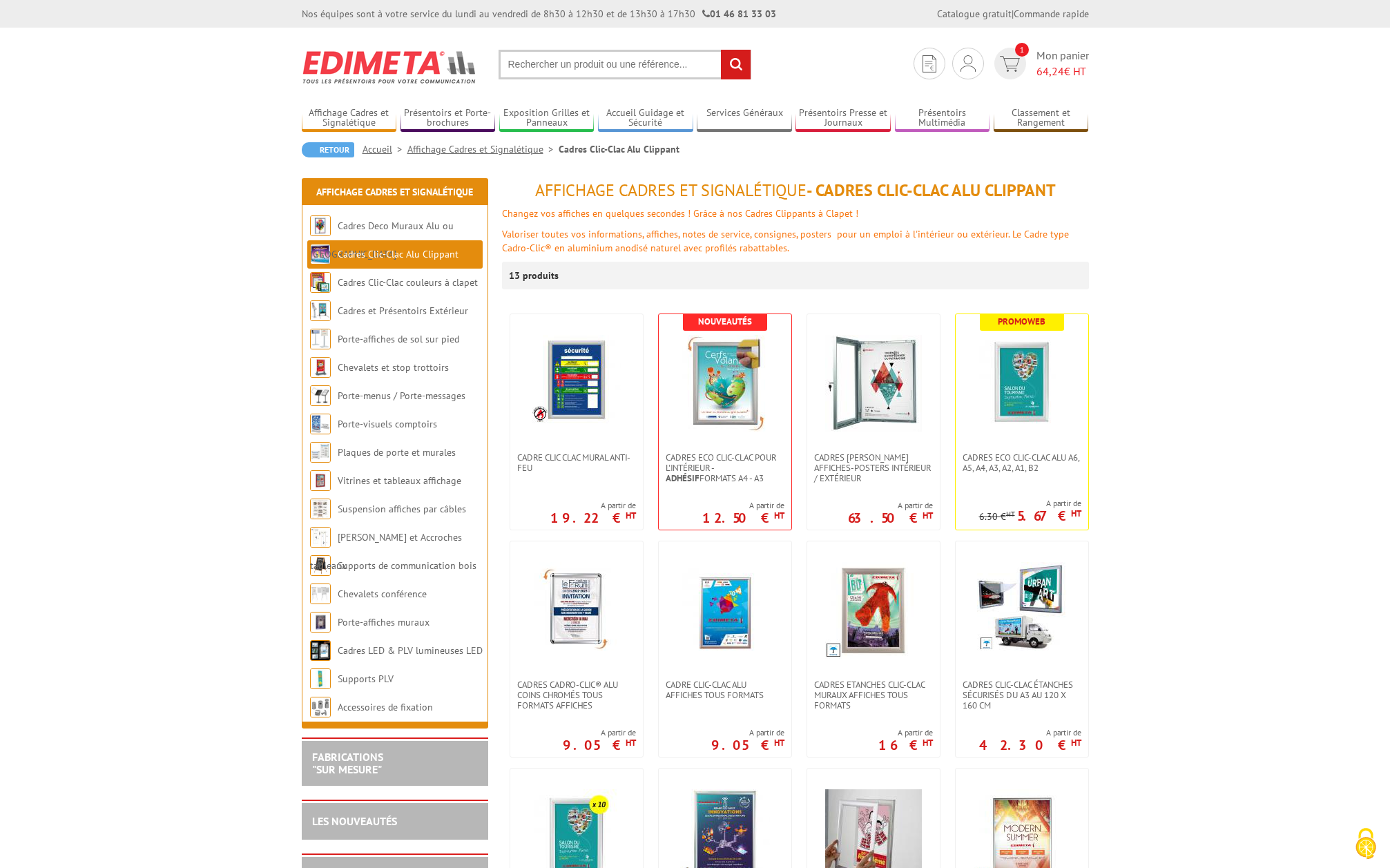
click at [608, 74] on input "text" at bounding box center [625, 64] width 253 height 29
type input "cadre clic clac finition bois"
click at [733, 60] on input "rechercher" at bounding box center [735, 64] width 29 height 29
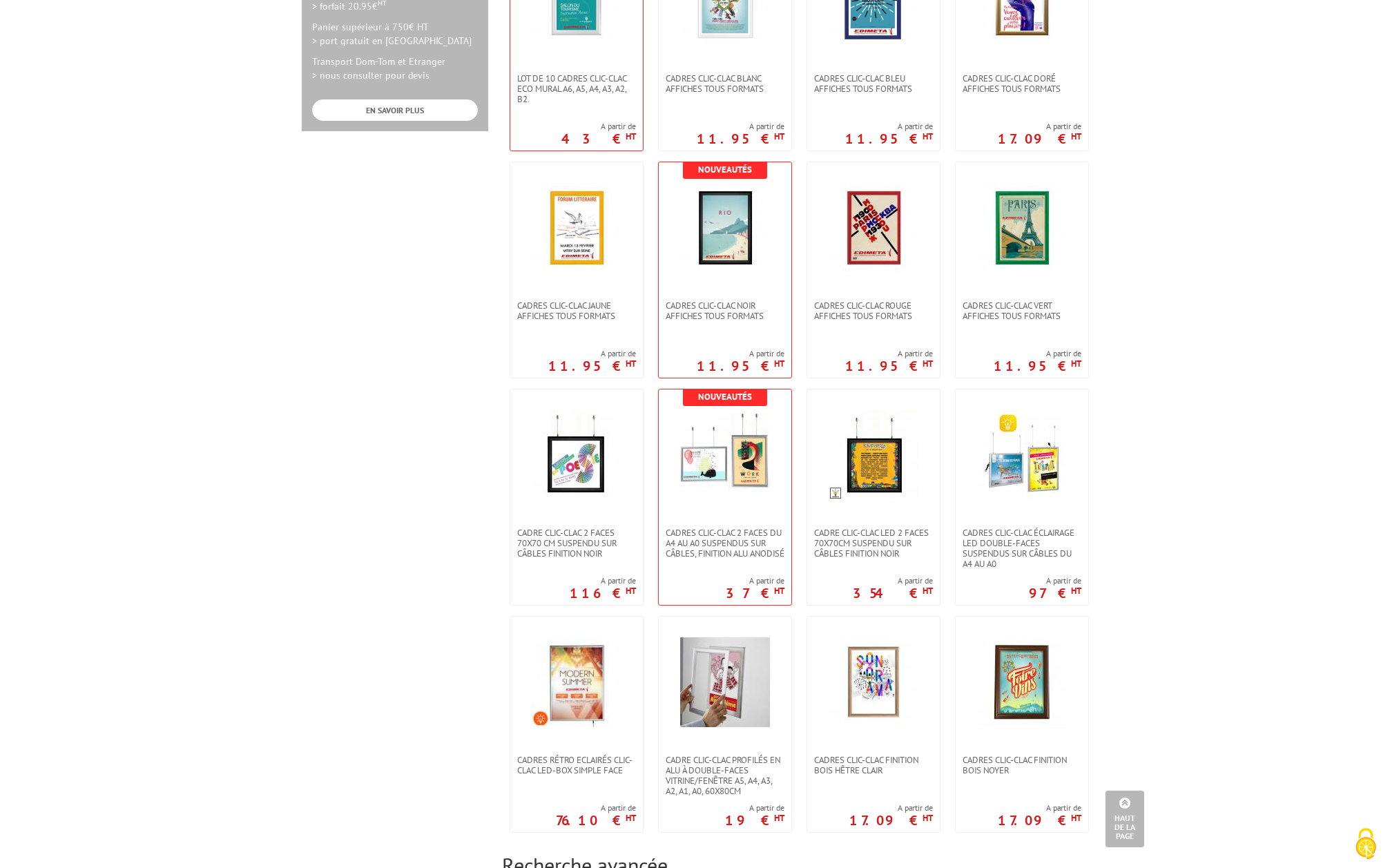
scroll to position [759, 0]
click at [1220, 324] on body "Nos équipes sont à votre service du lundi au vendredi de 8h30 à 12h30 et de 13h…" at bounding box center [695, 336] width 1390 height 2190
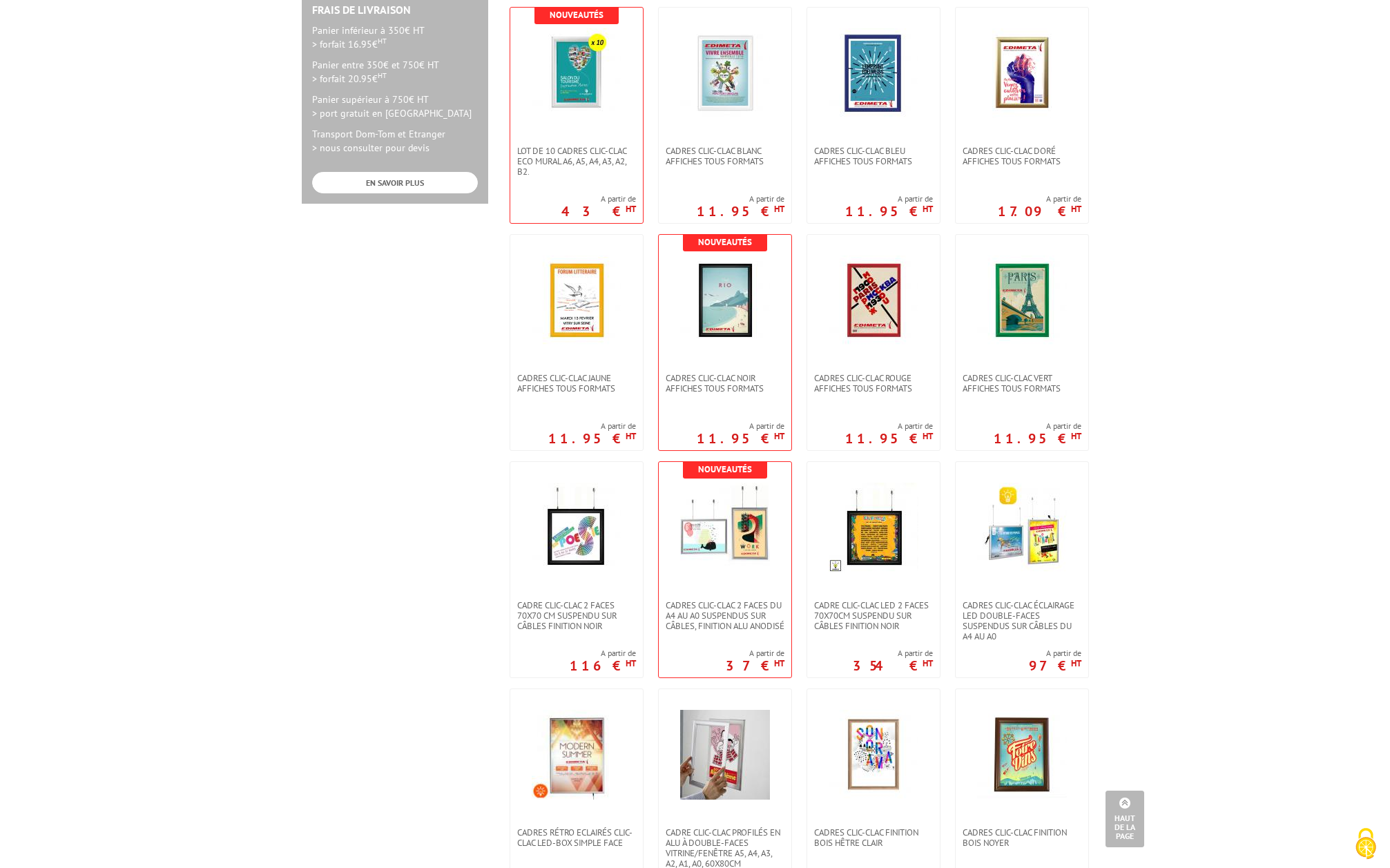
scroll to position [552, 0]
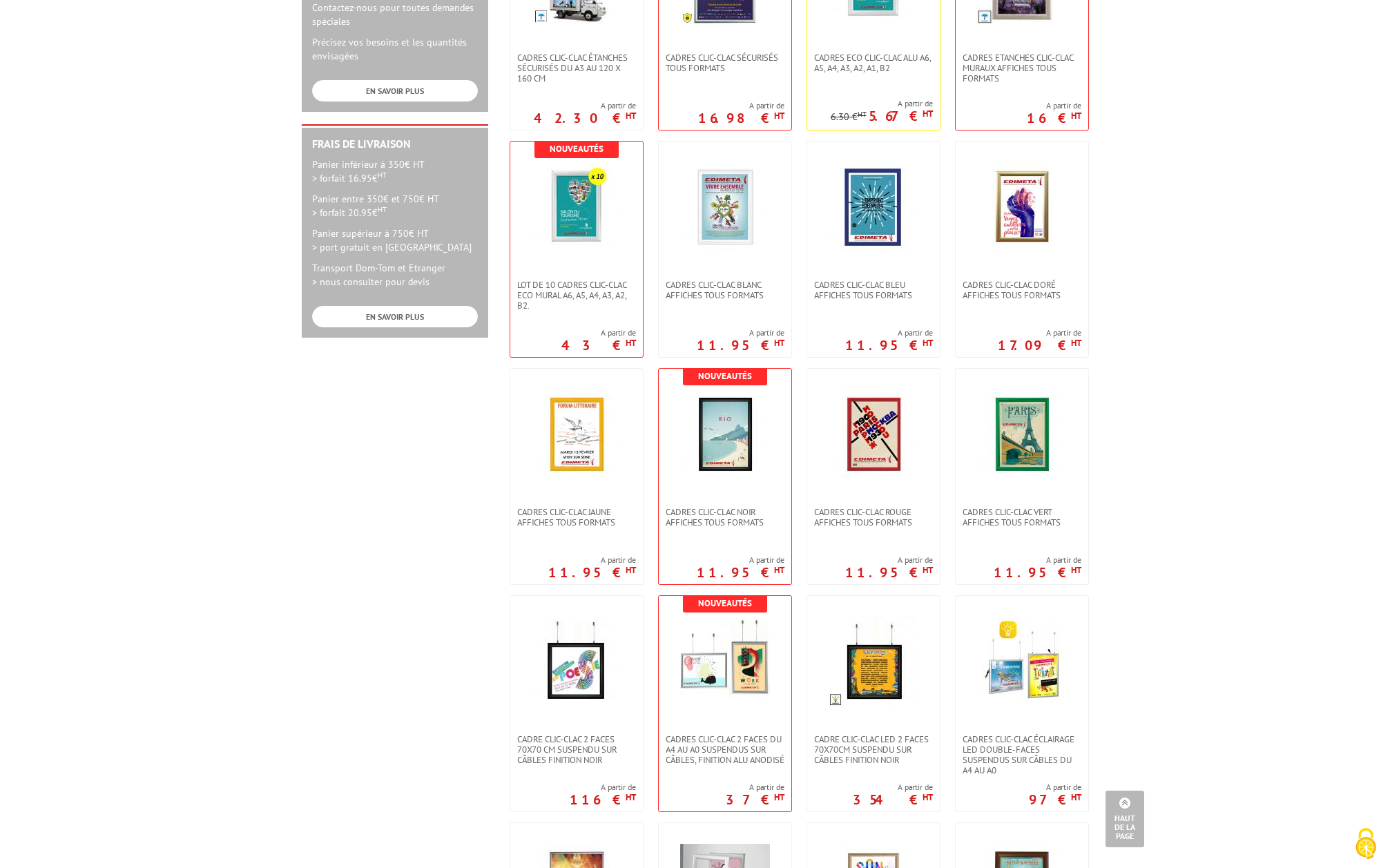
click at [1307, 69] on body "Nos équipes sont à votre service du lundi au vendredi de 8h30 à 12h30 et de 13h…" at bounding box center [695, 543] width 1390 height 2190
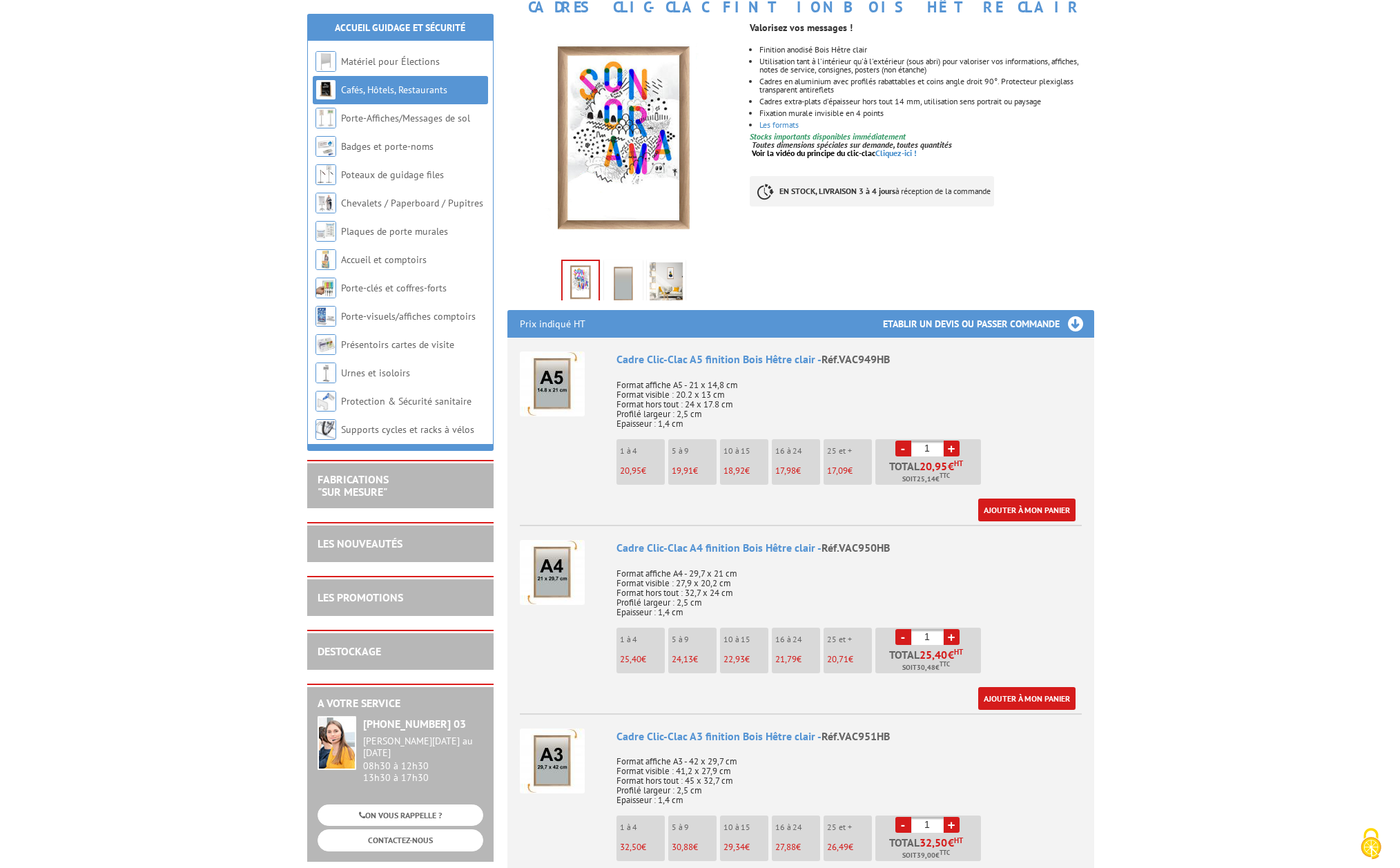
scroll to position [276, 0]
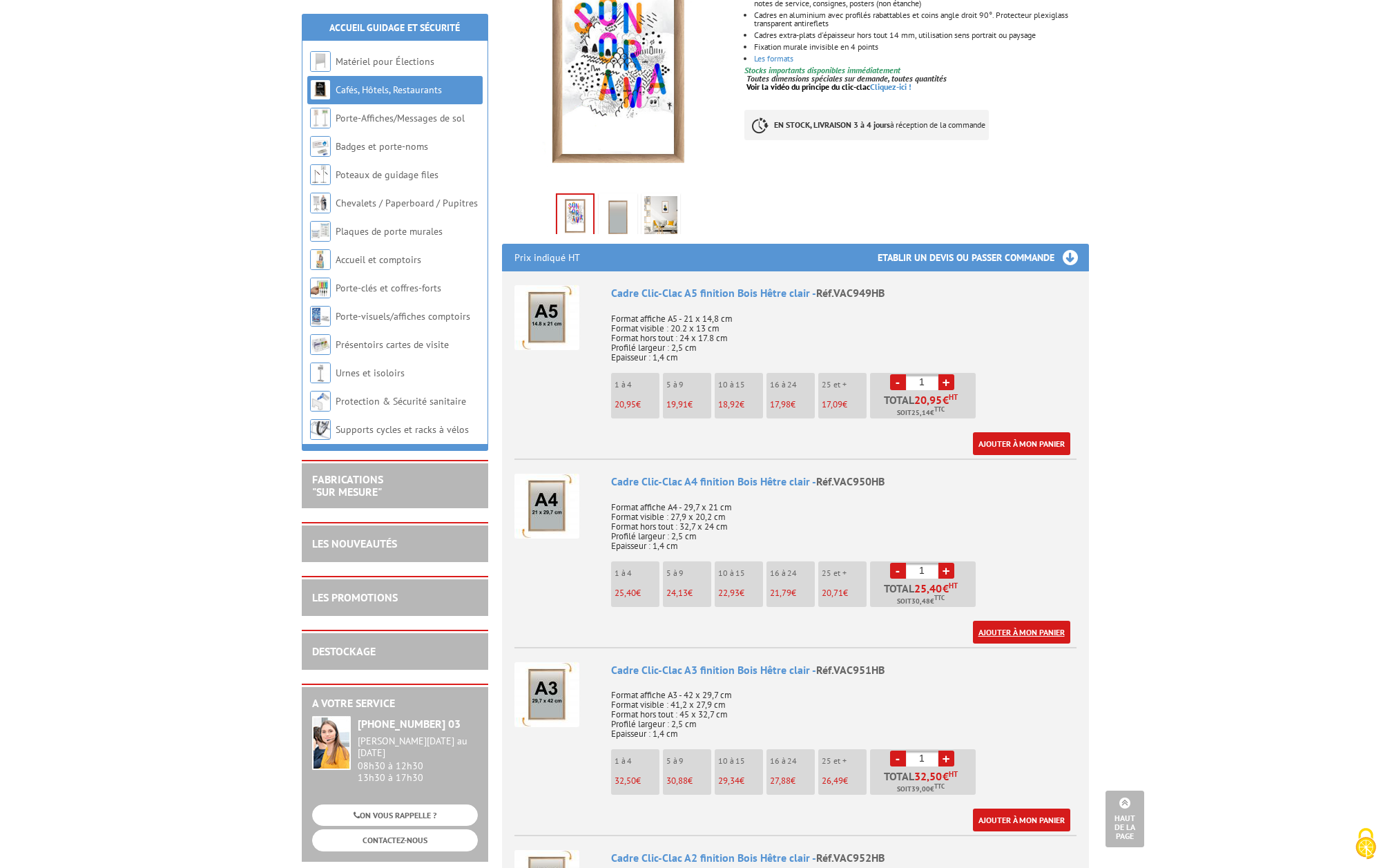
click at [1037, 627] on link "Ajouter à mon panier" at bounding box center [1022, 632] width 97 height 23
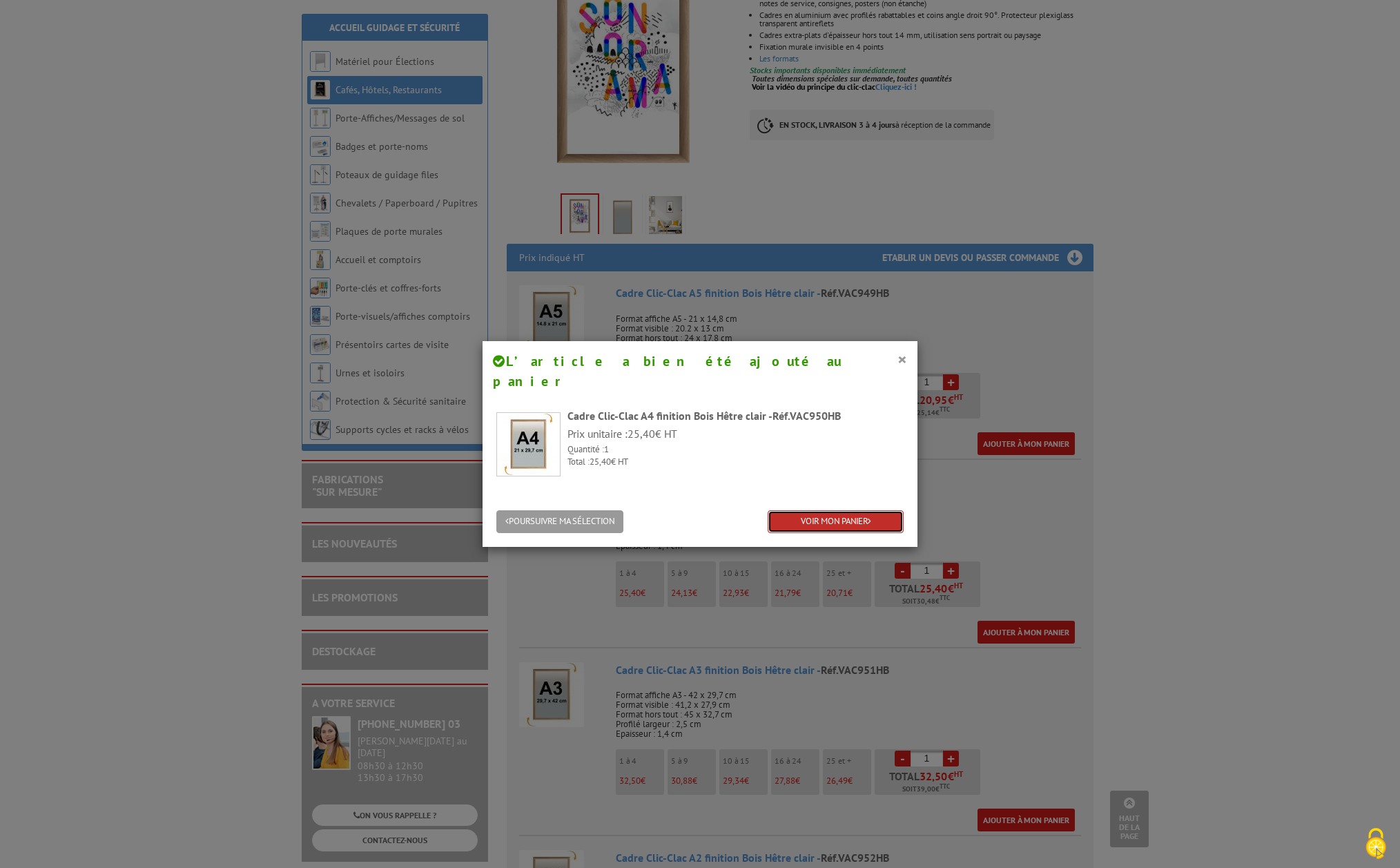
click at [819, 510] on link "VOIR MON PANIER" at bounding box center [836, 521] width 136 height 23
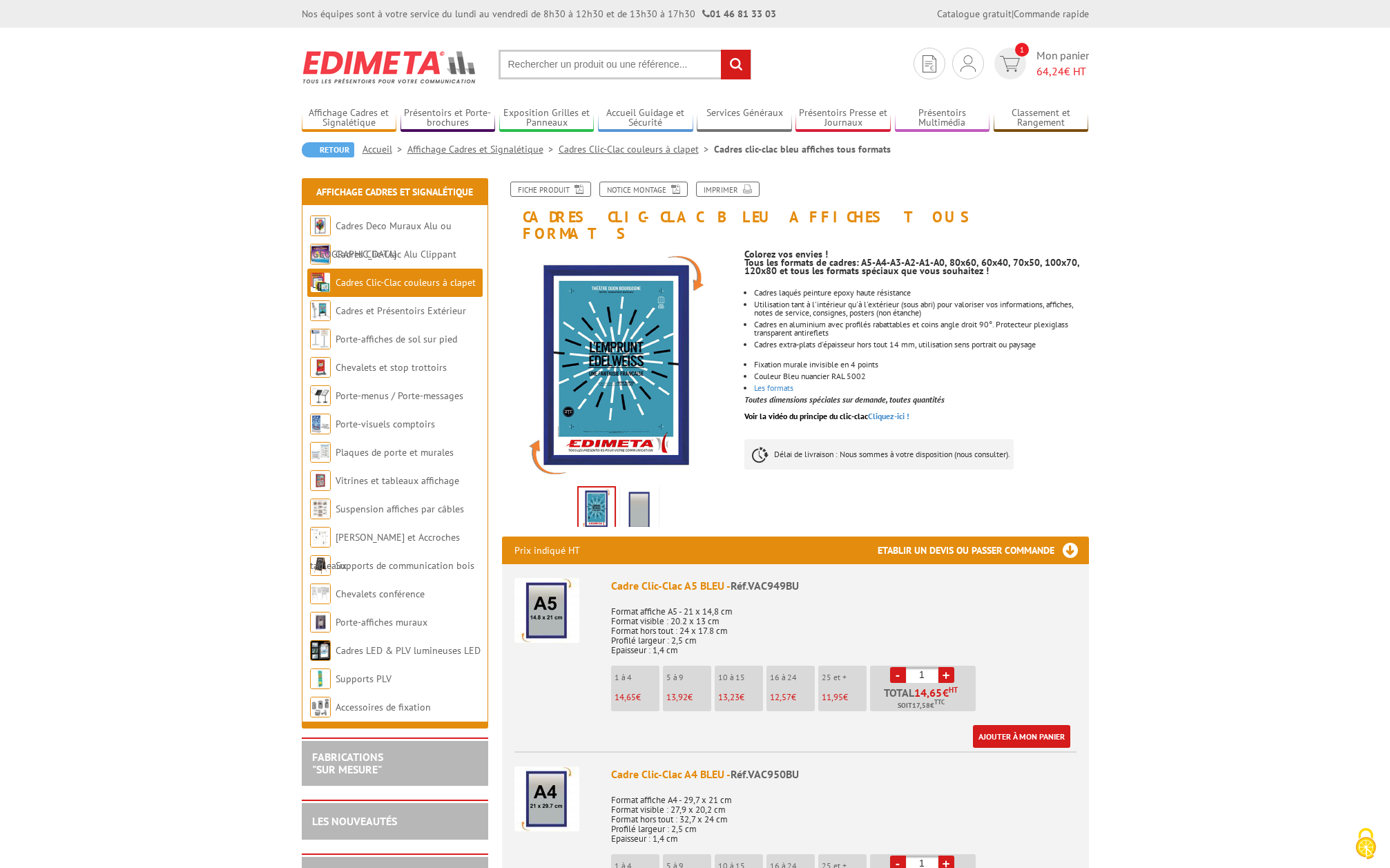
click at [642, 488] on img at bounding box center [639, 510] width 33 height 43
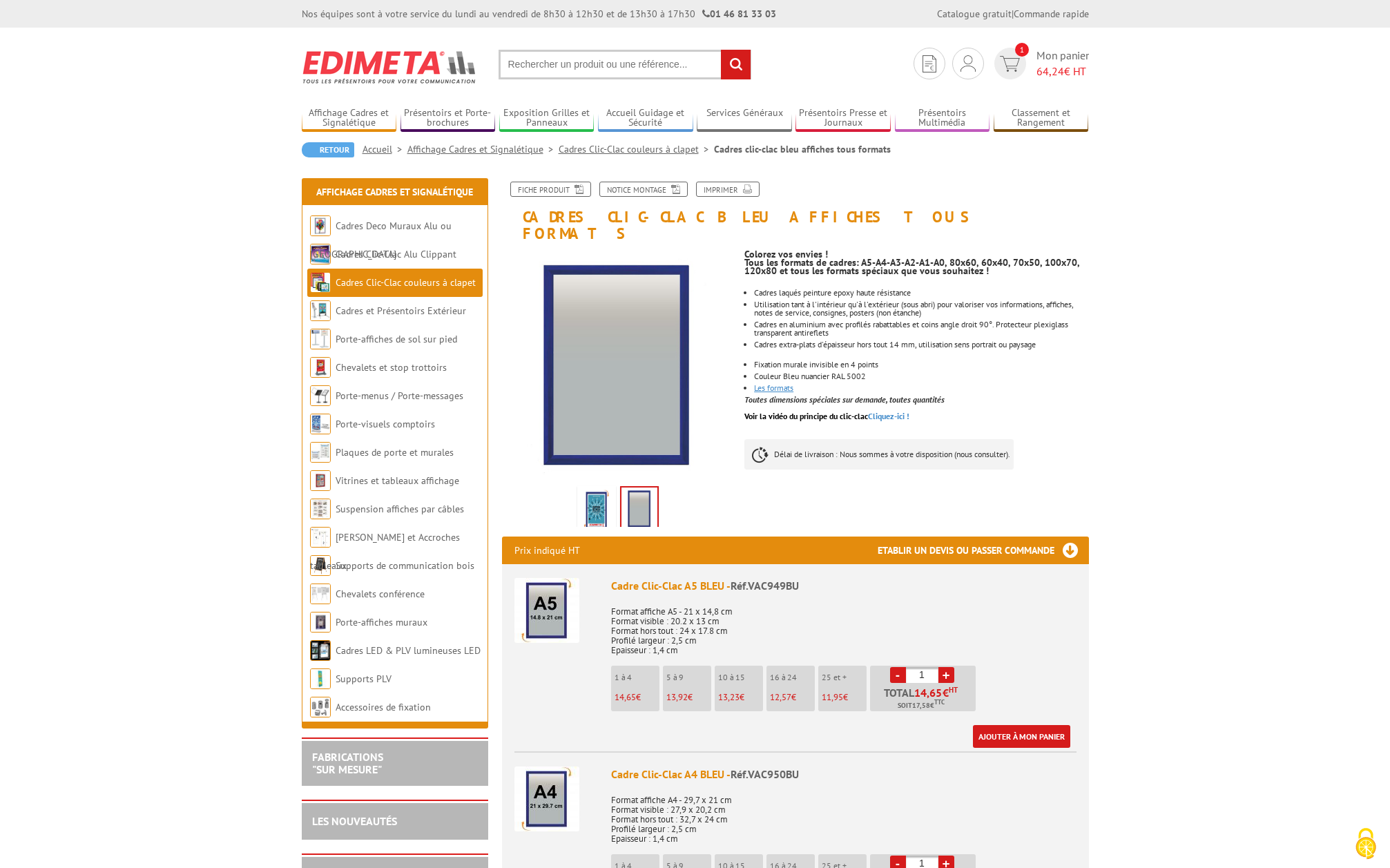
click at [779, 382] on link "Les formats" at bounding box center [774, 387] width 39 height 10
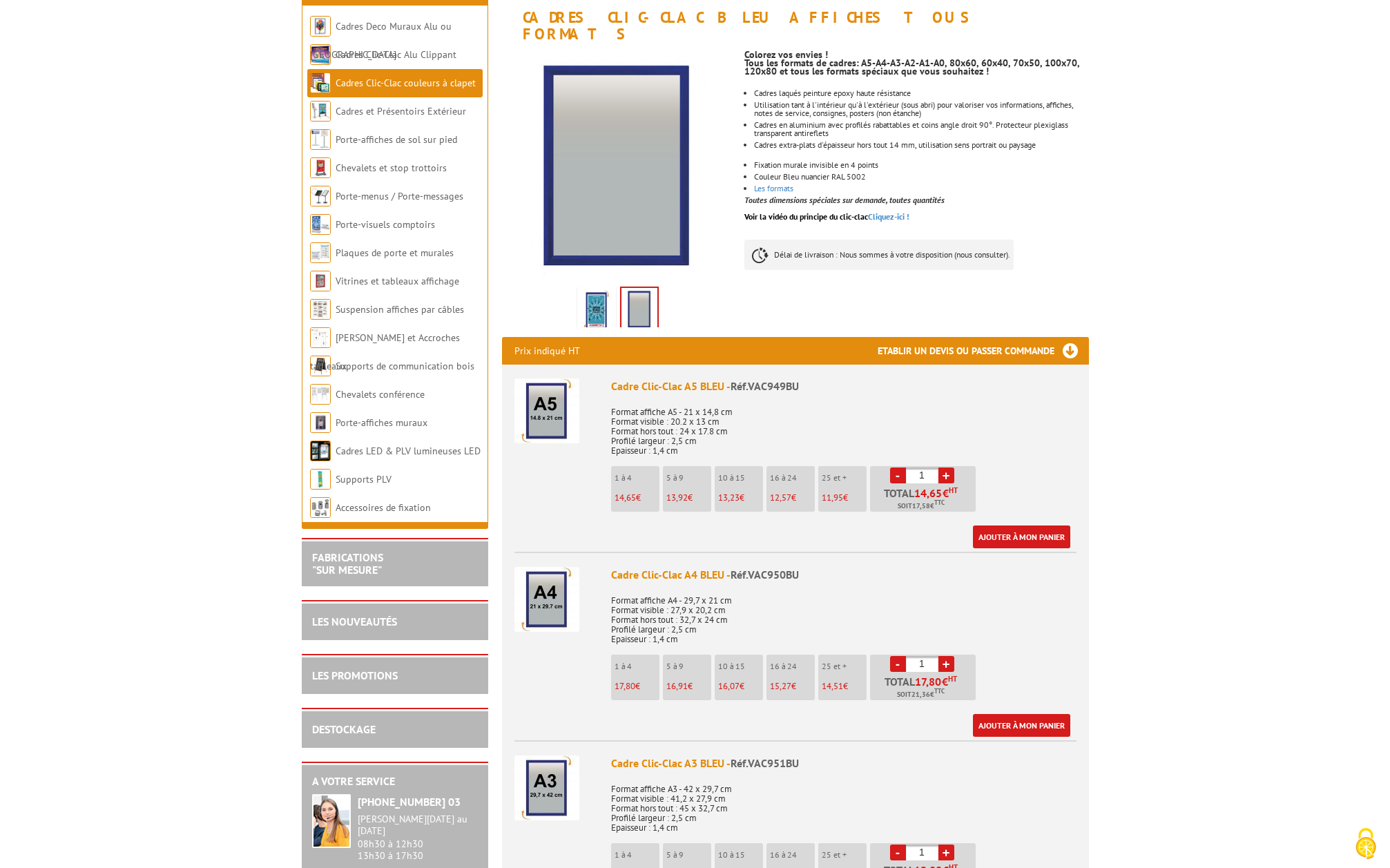
scroll to position [207, 0]
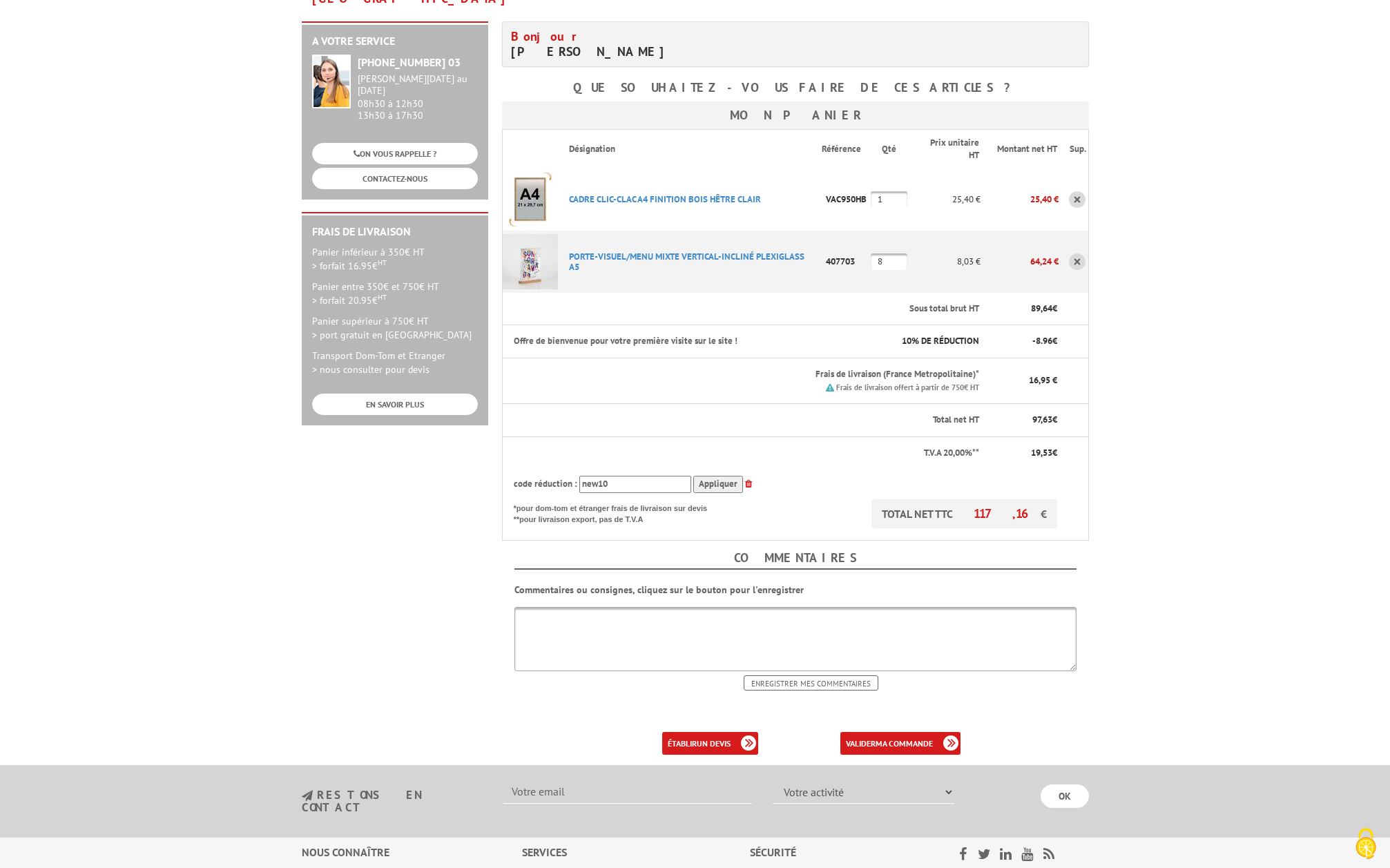
scroll to position [207, 0]
click at [896, 737] on b "ma commande" at bounding box center [904, 742] width 57 height 10
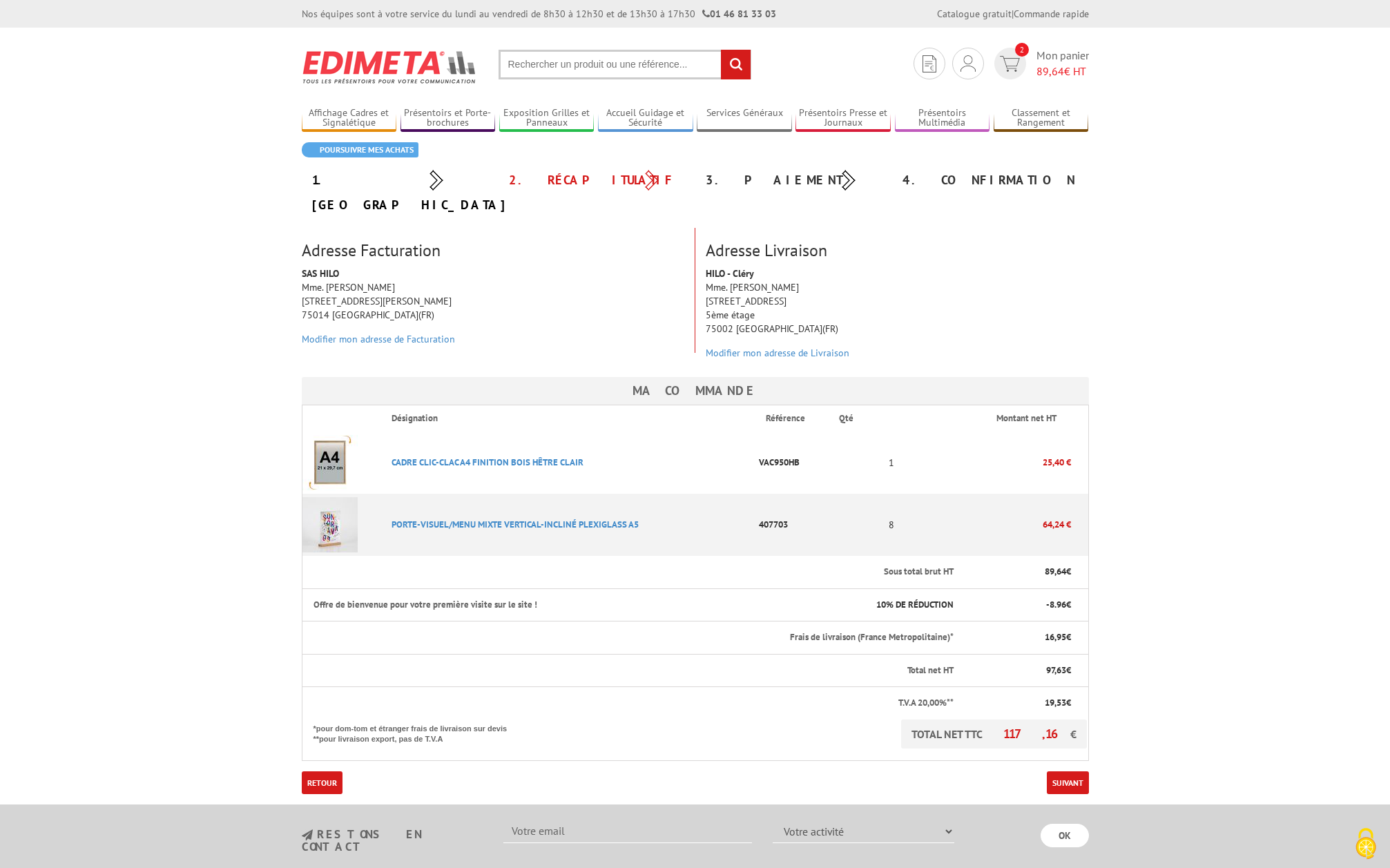
scroll to position [207, 0]
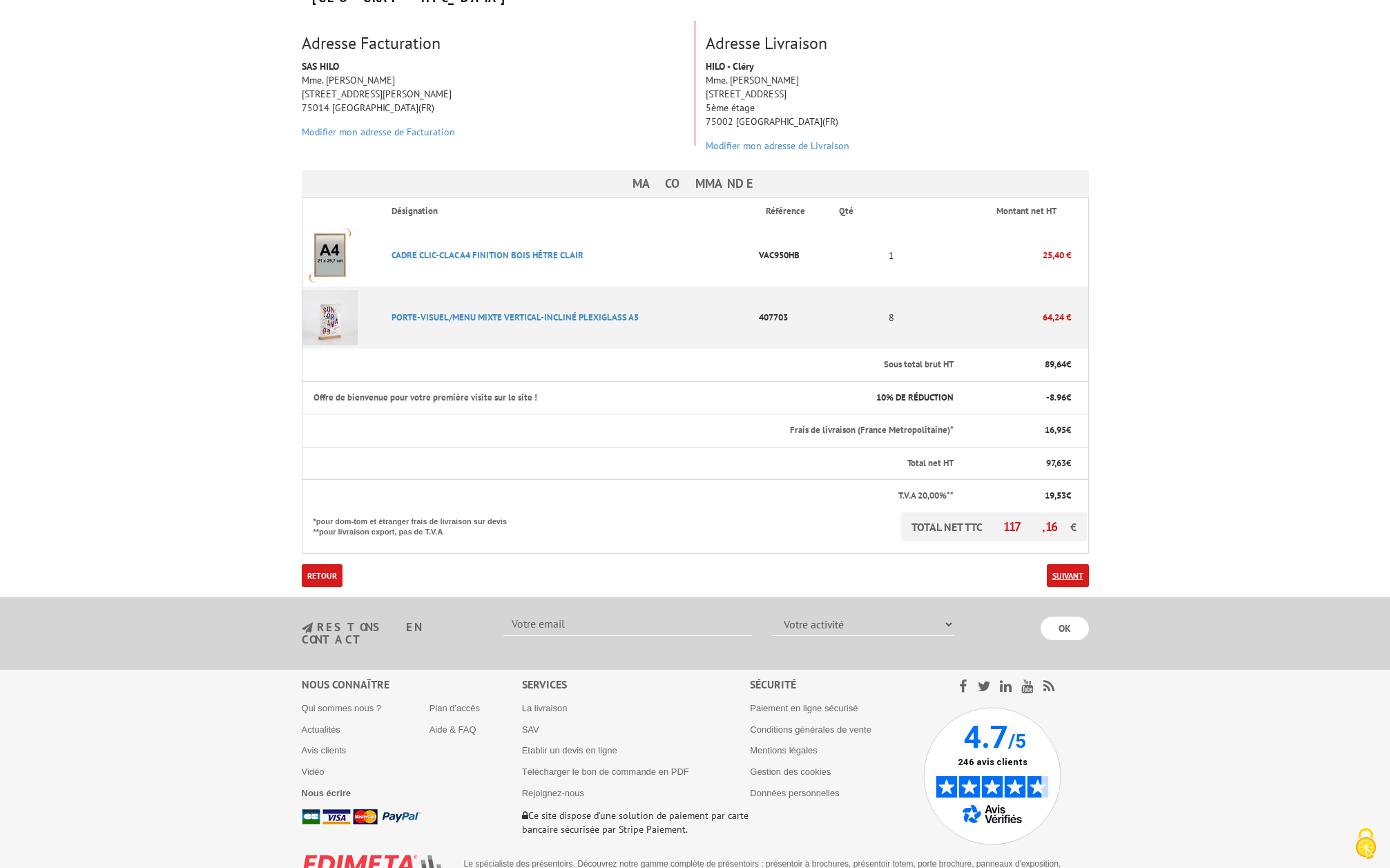
click at [1060, 564] on link "Suivant" at bounding box center [1068, 576] width 42 height 23
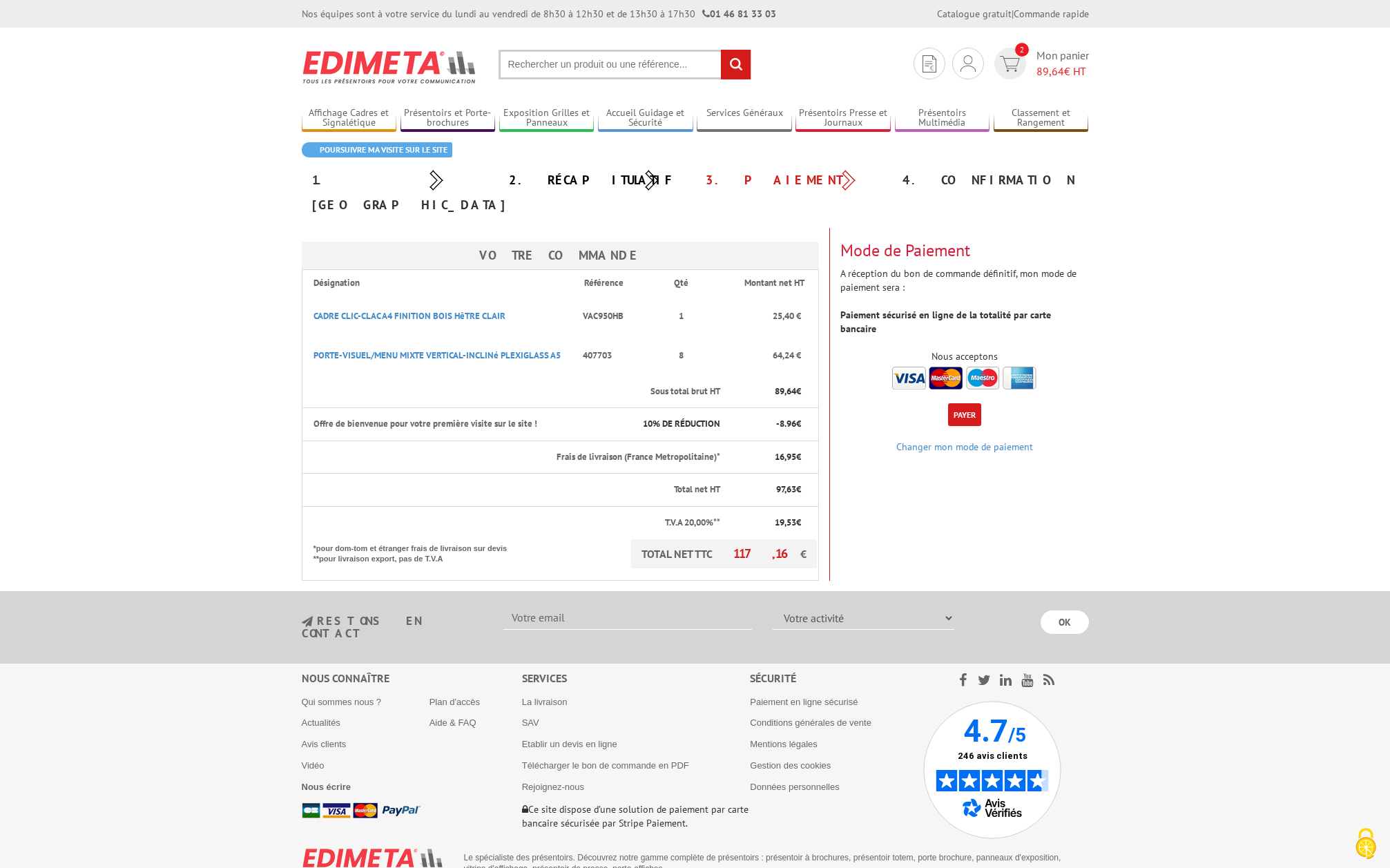
click at [964, 403] on button "Payer" at bounding box center [964, 415] width 33 height 23
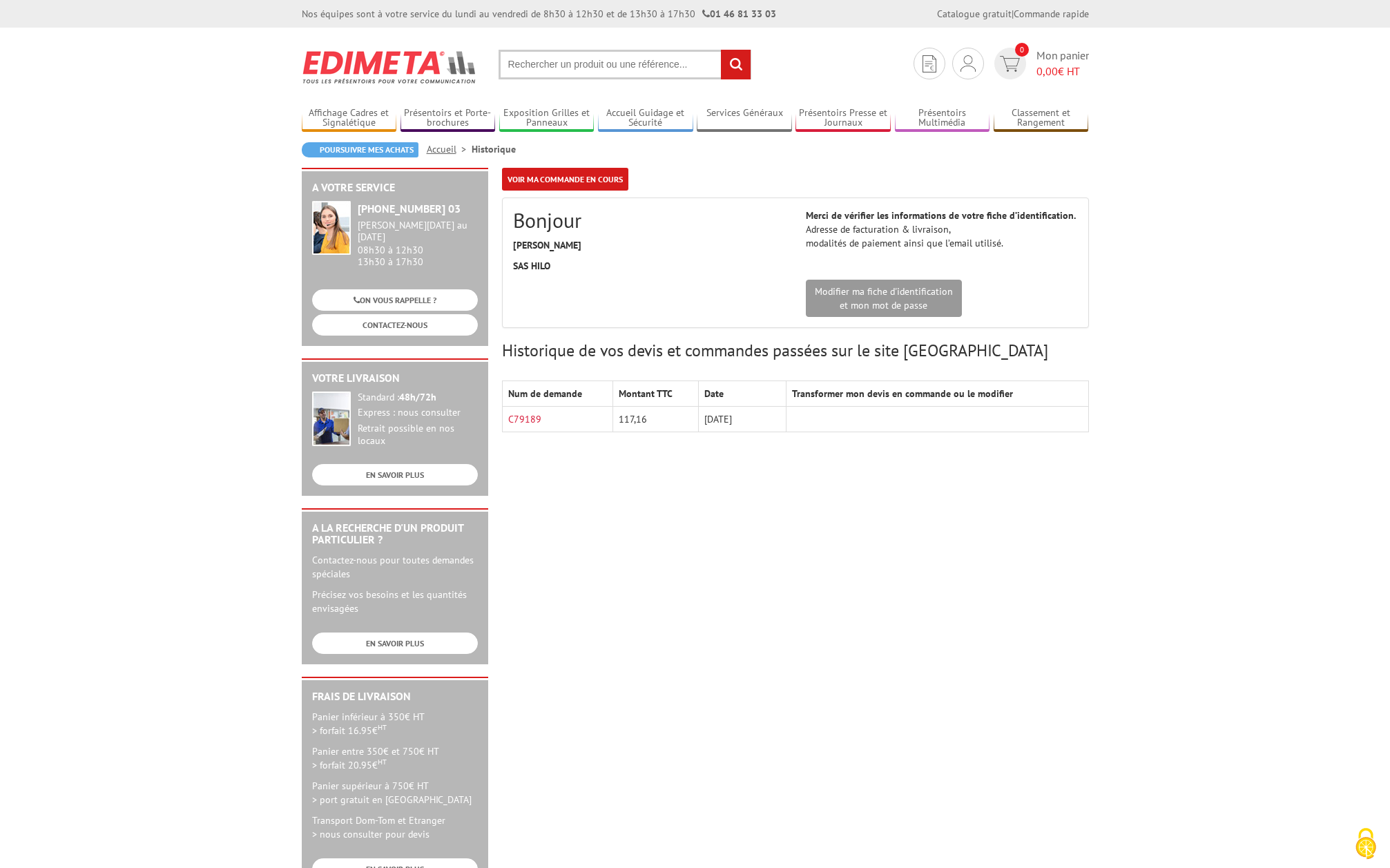
drag, startPoint x: 1204, startPoint y: 154, endPoint x: 1189, endPoint y: 21, distance: 133.8
click at [1204, 153] on body "Nos équipes sont à votre service du lundi au vendredi de 8h30 à 12h30 et de 13h…" at bounding box center [695, 616] width 1390 height 1233
click at [524, 418] on link "C79189" at bounding box center [524, 418] width 33 height 12
